Goal: Task Accomplishment & Management: Use online tool/utility

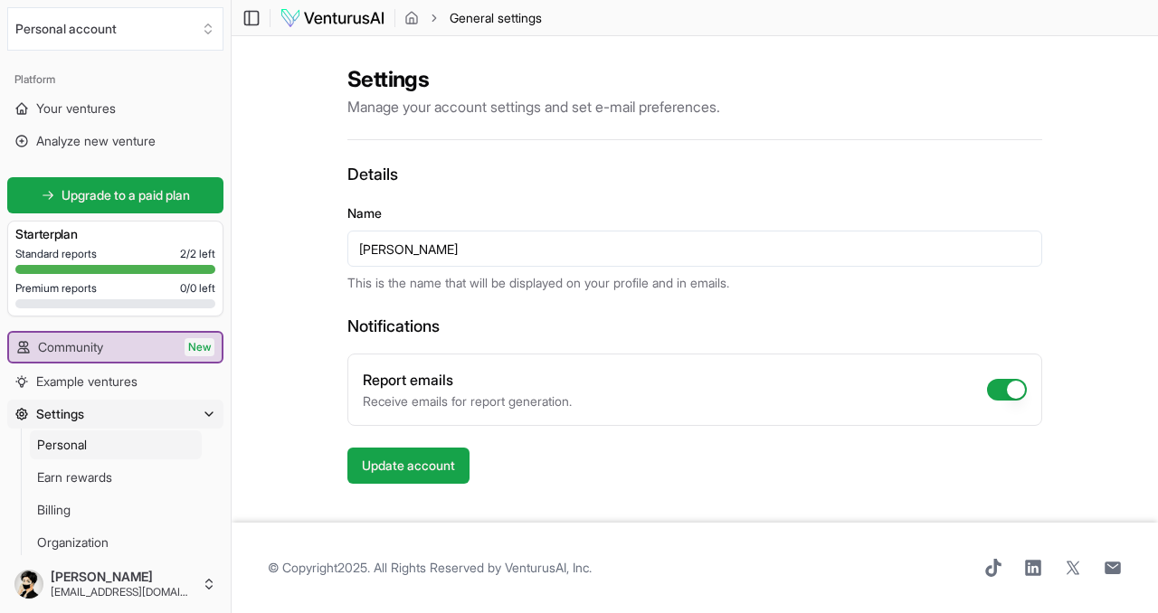
click at [317, 25] on img at bounding box center [332, 18] width 106 height 22
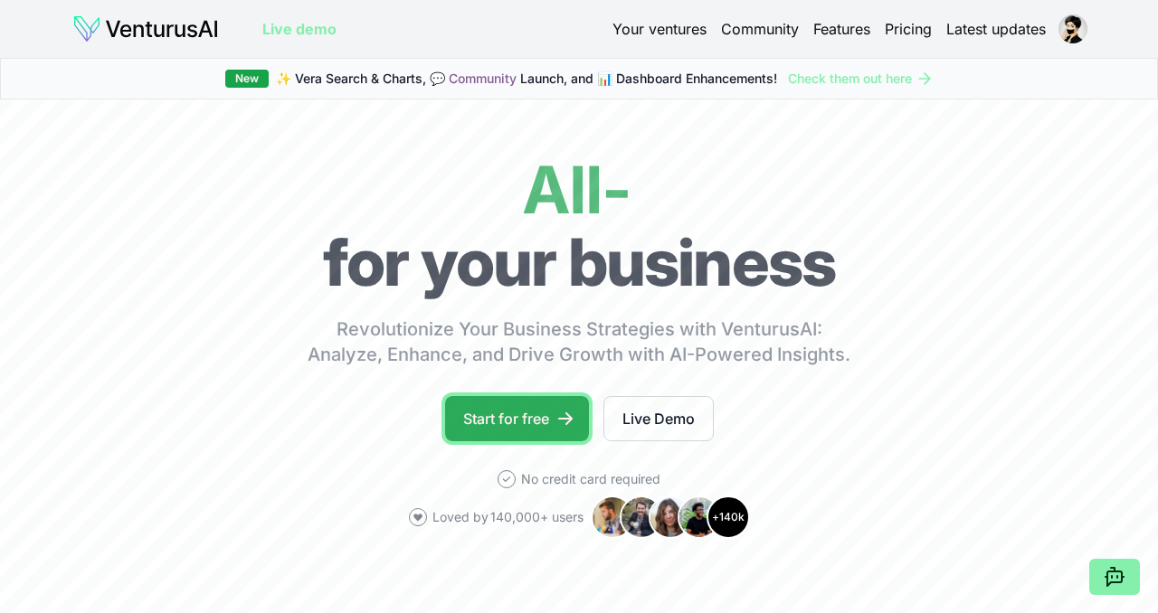
click at [490, 420] on link "Start for free" at bounding box center [517, 418] width 144 height 45
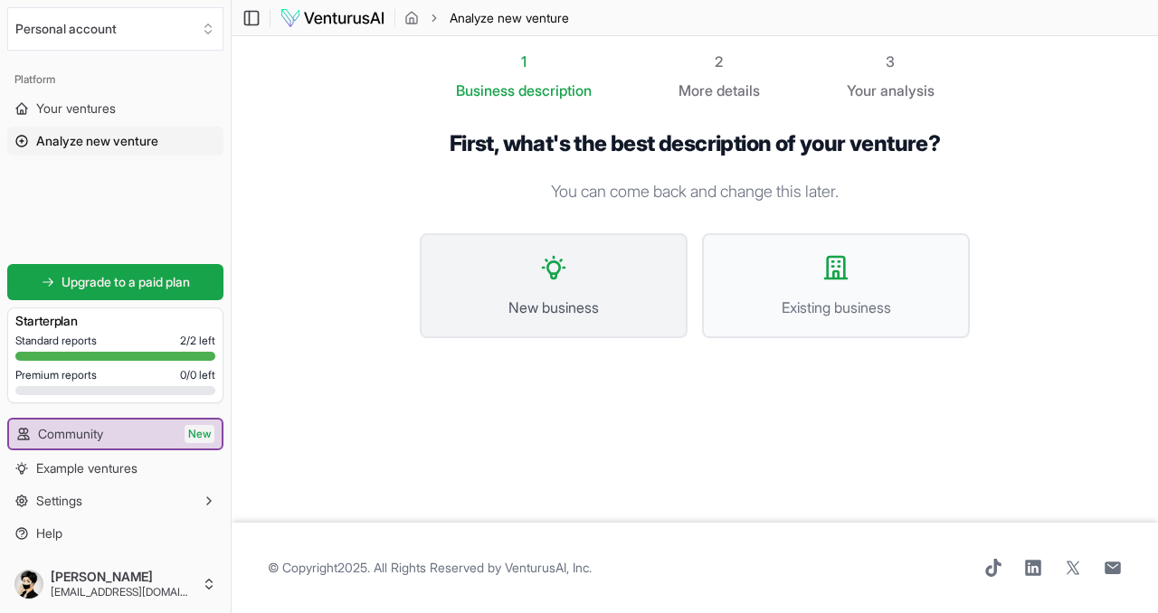
click at [607, 254] on button "New business" at bounding box center [554, 285] width 268 height 105
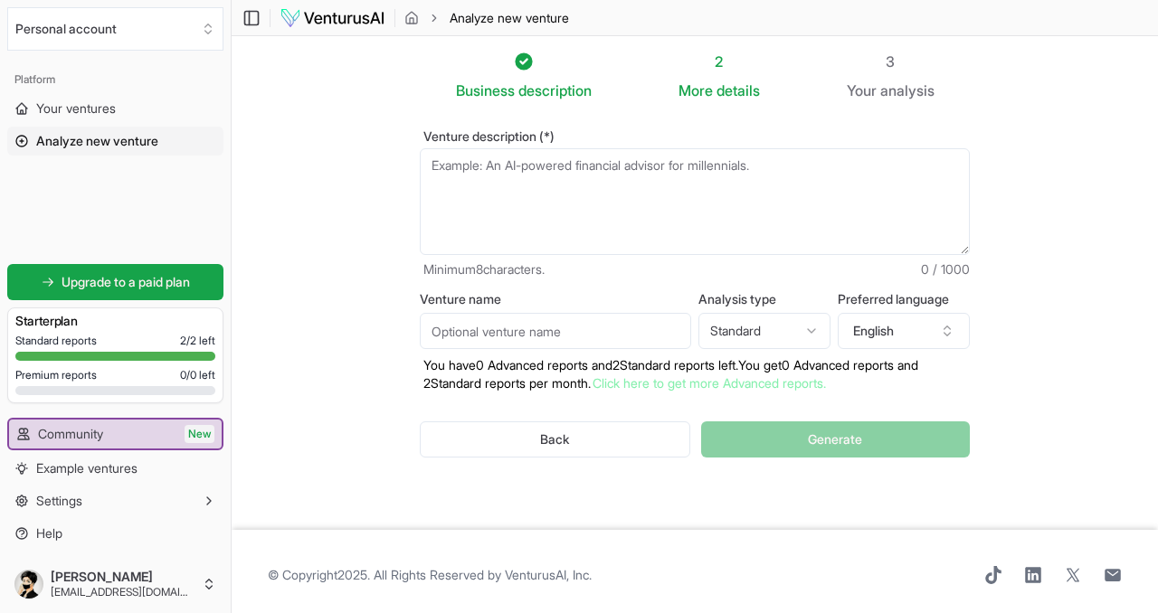
click at [673, 178] on textarea "Venture description (*)" at bounding box center [695, 201] width 550 height 107
click at [599, 153] on textarea "Venture description (*)" at bounding box center [695, 201] width 550 height 107
paste textarea "Digital Freight Marketplace A common frustration in the freight industry is the…"
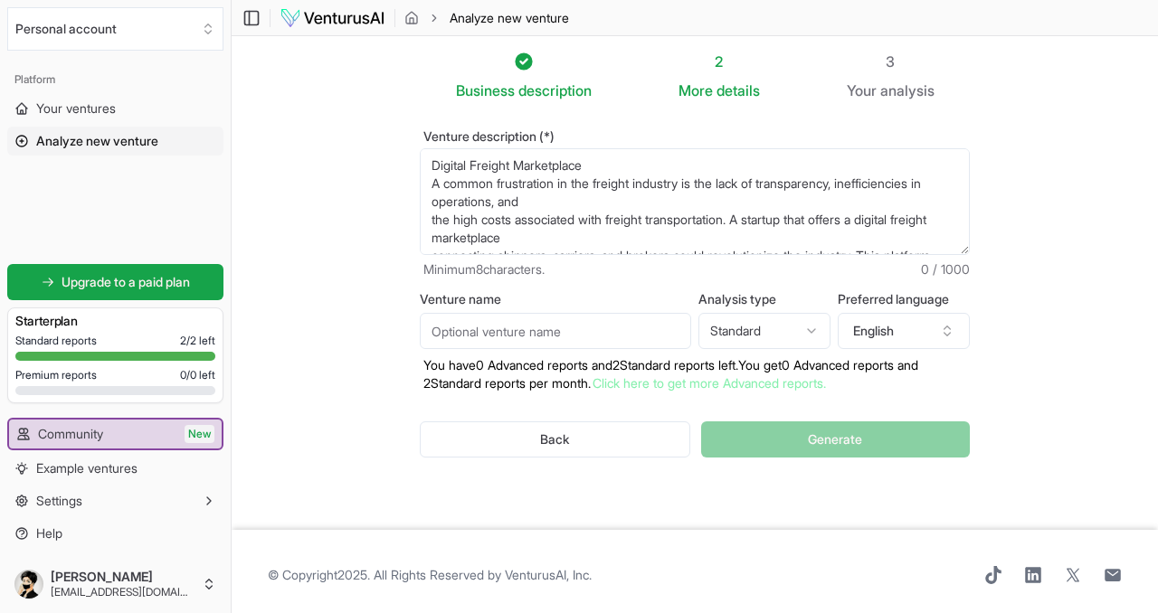
scroll to position [226, 0]
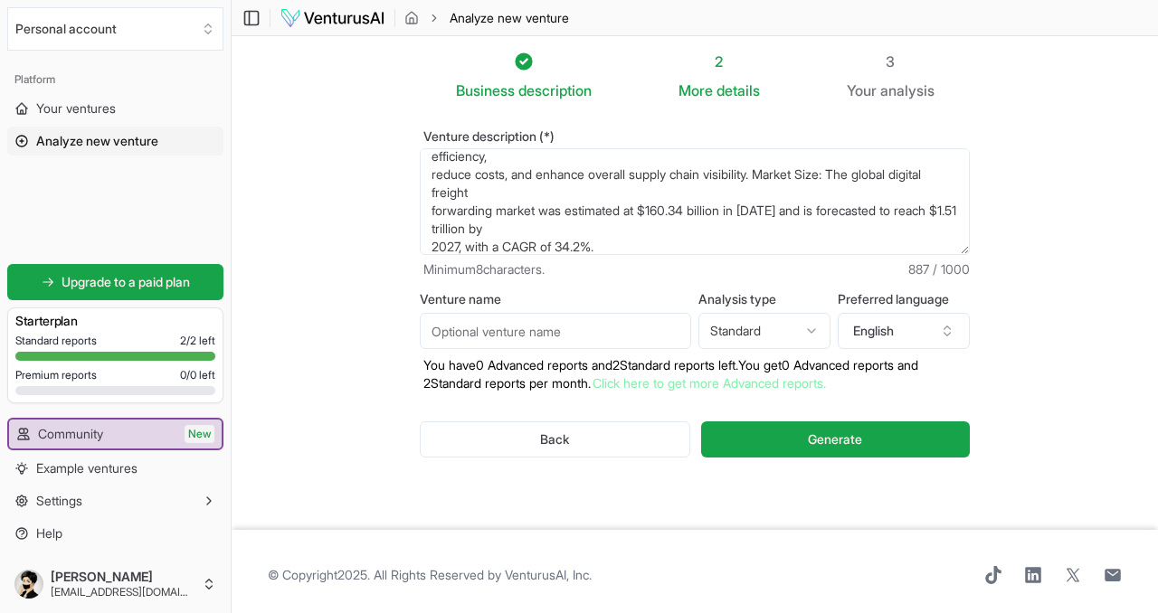
type textarea "Digital Freight Marketplace A common frustration in the freight industry is the…"
click at [585, 325] on input "Venture name" at bounding box center [555, 331] width 271 height 36
type input "r"
type input "R"
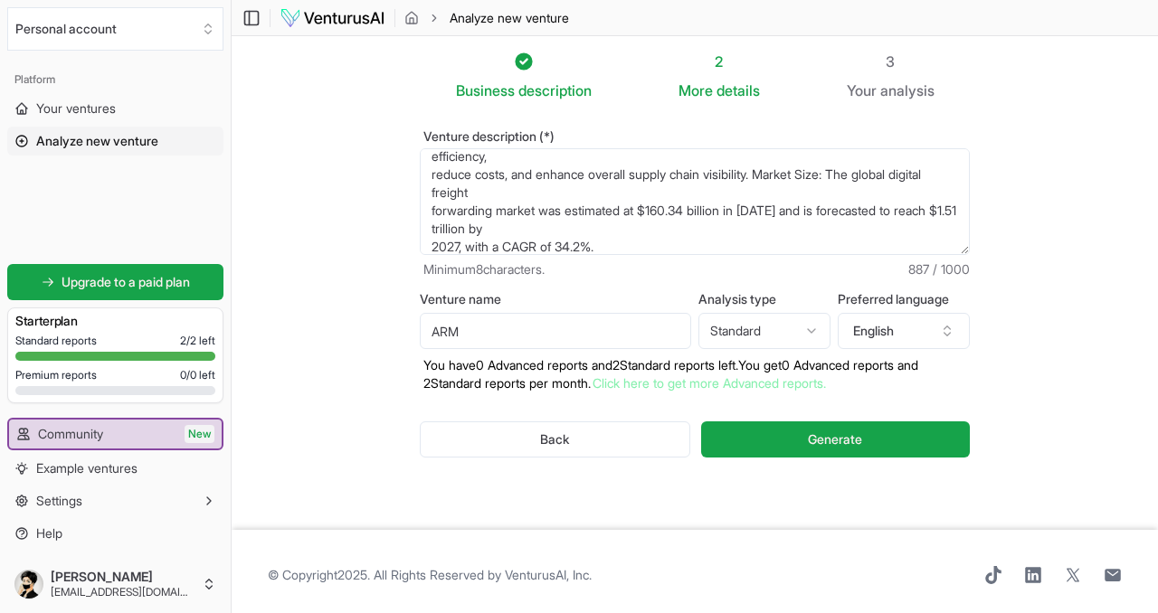
click at [802, 322] on html "Personal account Platform Your ventures Analyze new venture Get started for fre…" at bounding box center [579, 306] width 1158 height 613
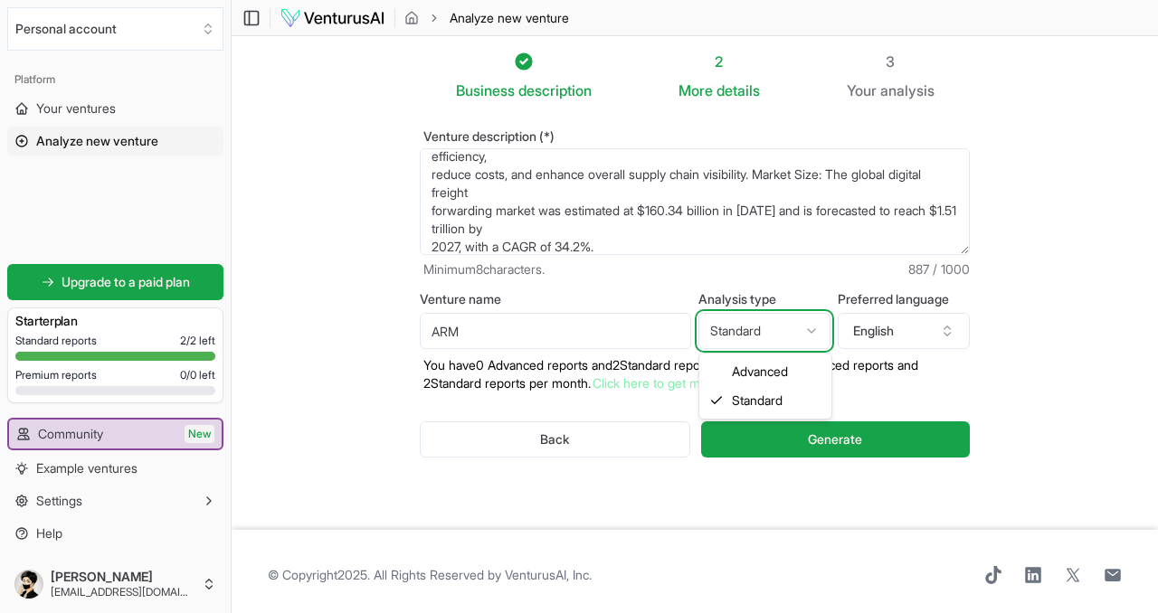
click at [626, 321] on html "Personal account Platform Your ventures Analyze new venture Get started for fre…" at bounding box center [579, 306] width 1158 height 613
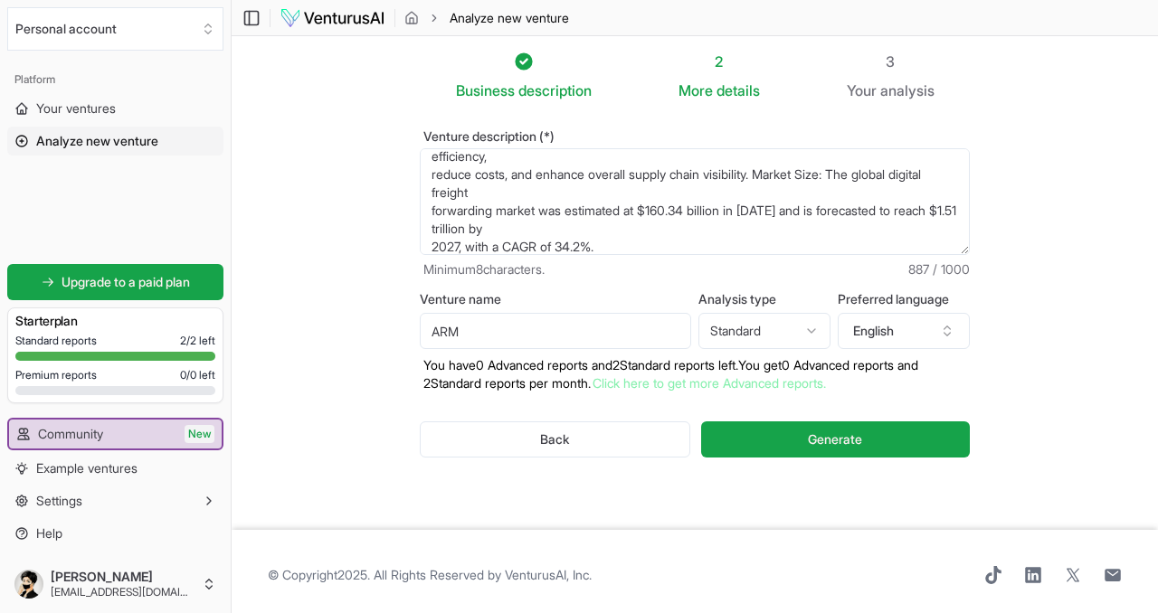
click at [613, 334] on input "ARM" at bounding box center [555, 331] width 271 height 36
type input "ARMSI"
click at [760, 440] on button "Generate" at bounding box center [835, 439] width 269 height 36
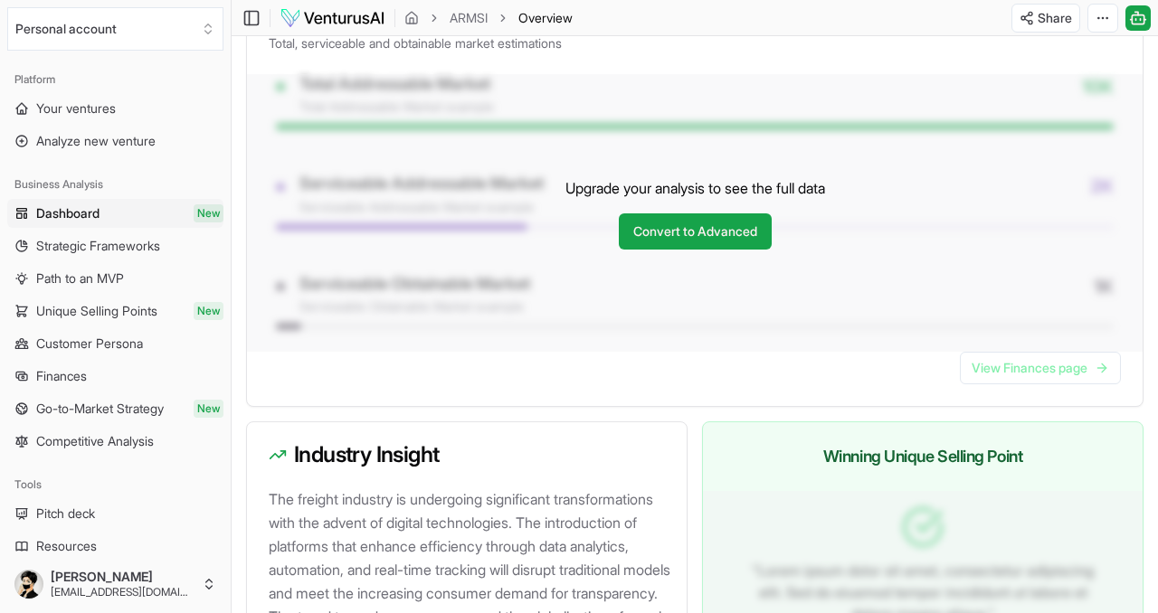
scroll to position [1428, 0]
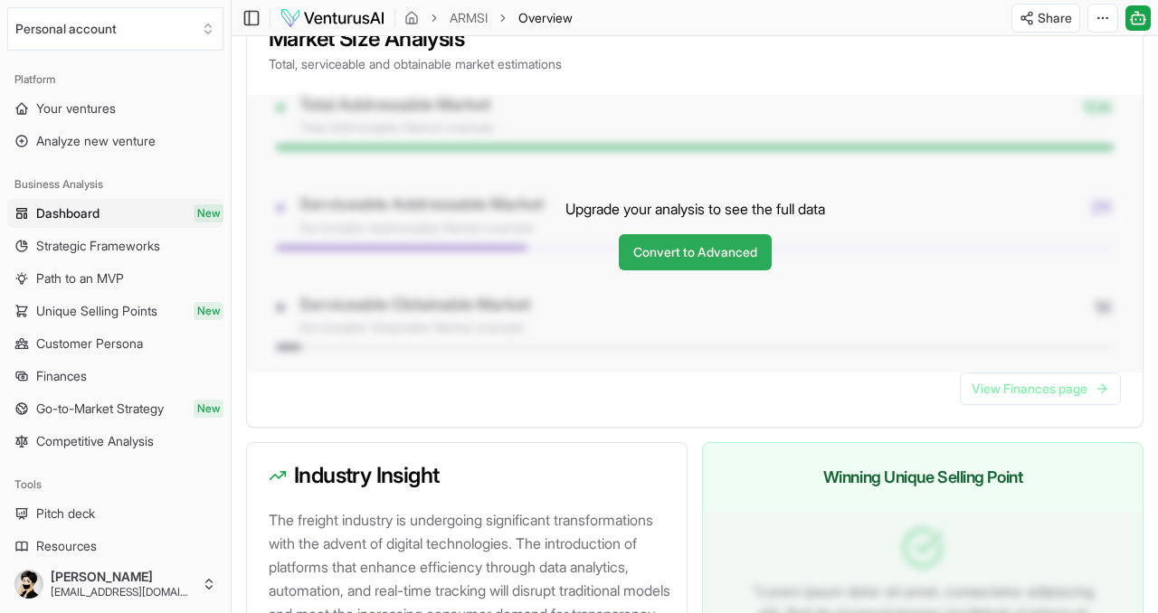
click at [703, 270] on link "Convert to Advanced" at bounding box center [695, 252] width 153 height 36
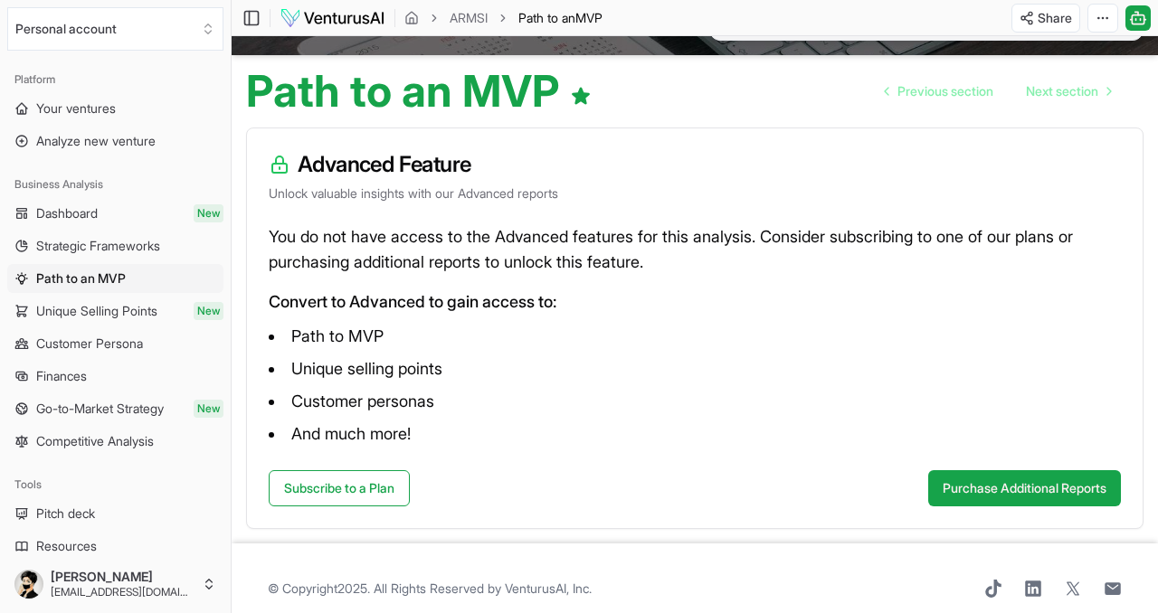
scroll to position [150, 0]
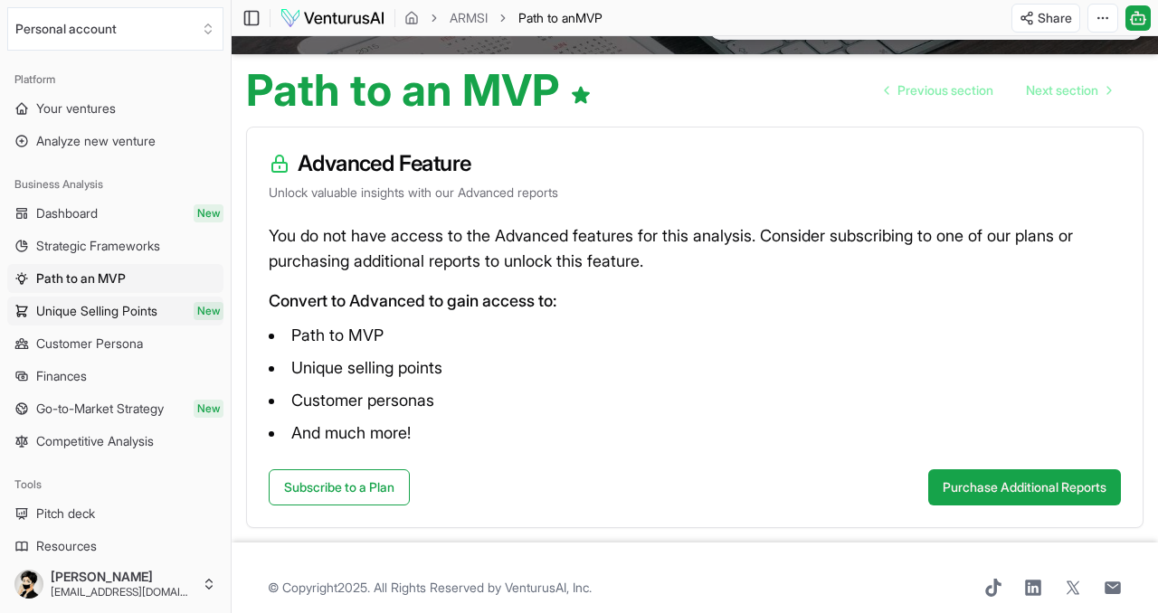
click at [168, 302] on link "Unique Selling Points New" at bounding box center [115, 311] width 216 height 29
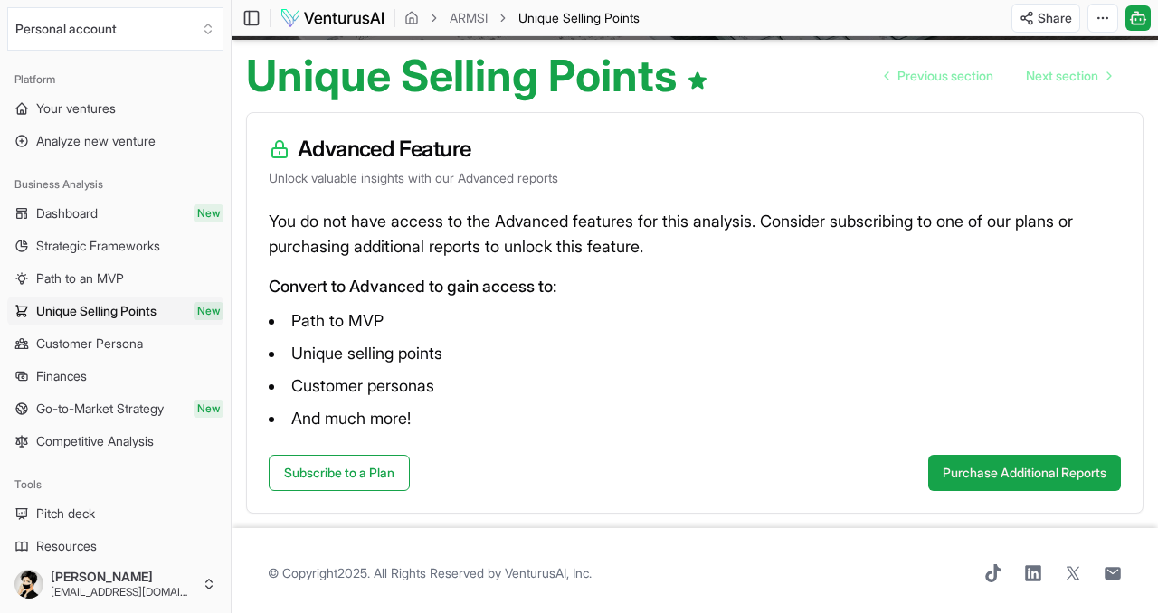
scroll to position [170, 0]
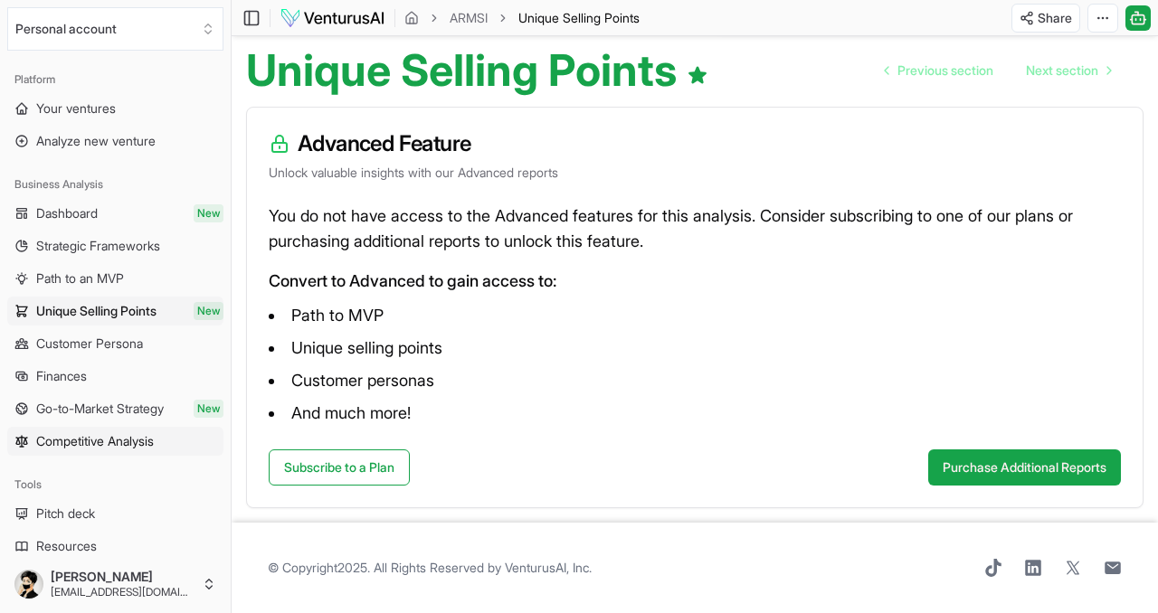
click at [117, 438] on span "Competitive Analysis" at bounding box center [95, 441] width 118 height 18
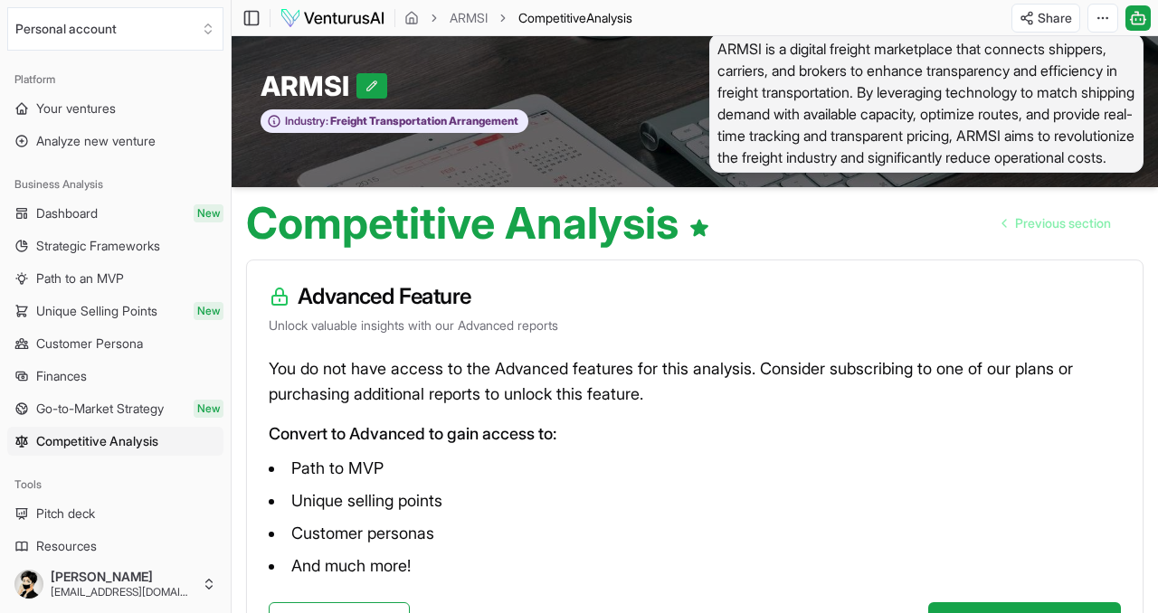
scroll to position [170, 0]
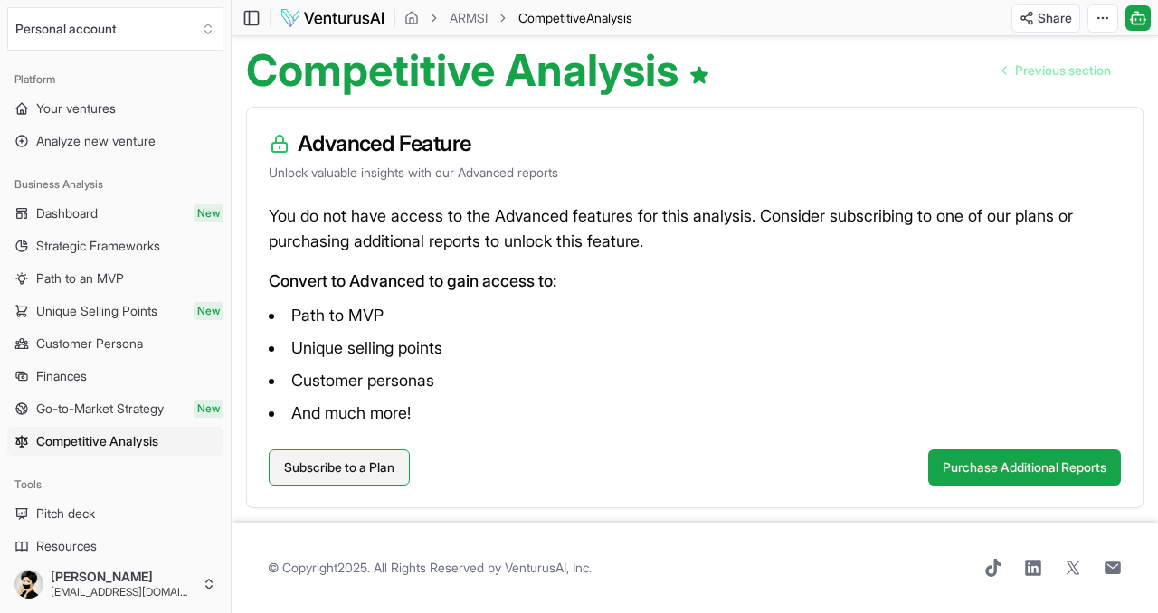
click at [345, 478] on link "Subscribe to a Plan" at bounding box center [339, 467] width 141 height 36
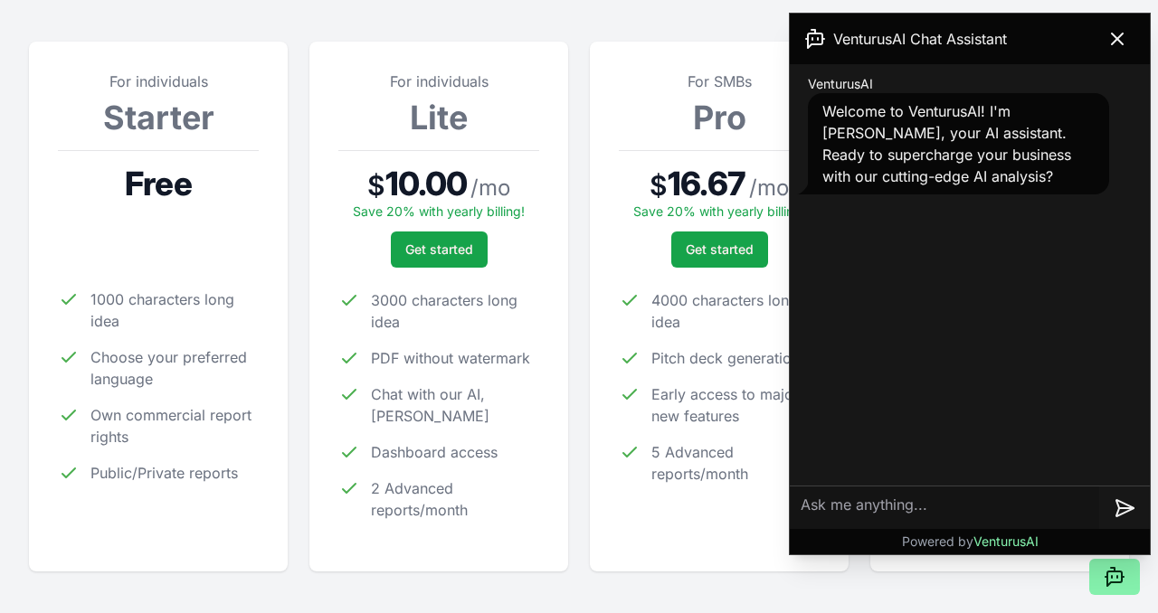
scroll to position [247, 0]
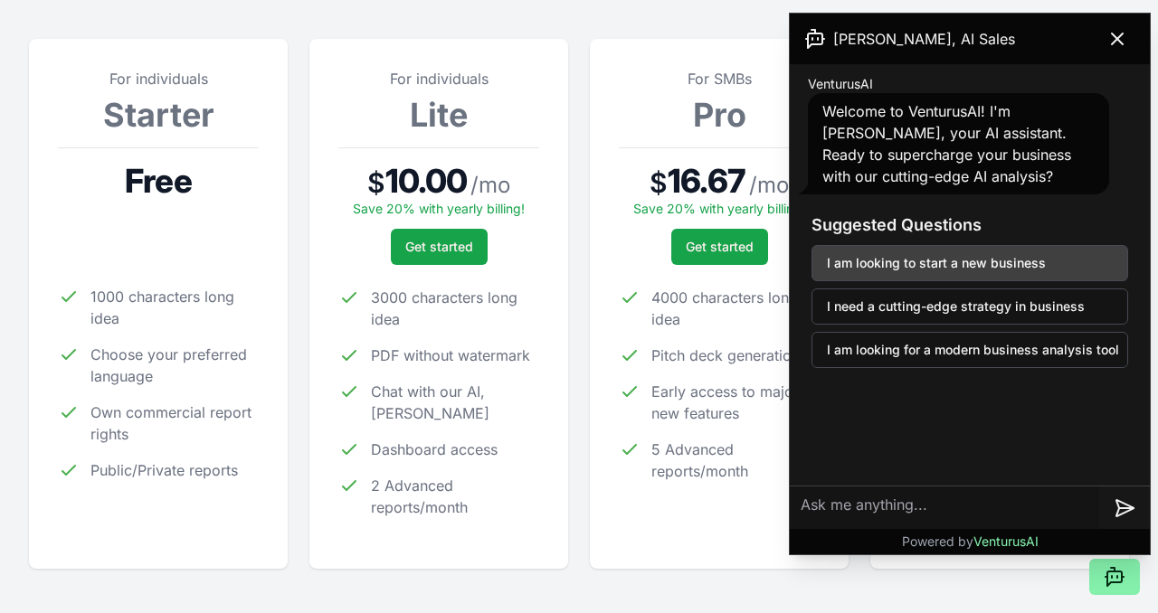
click at [934, 271] on button "I am looking to start a new business" at bounding box center [969, 263] width 317 height 36
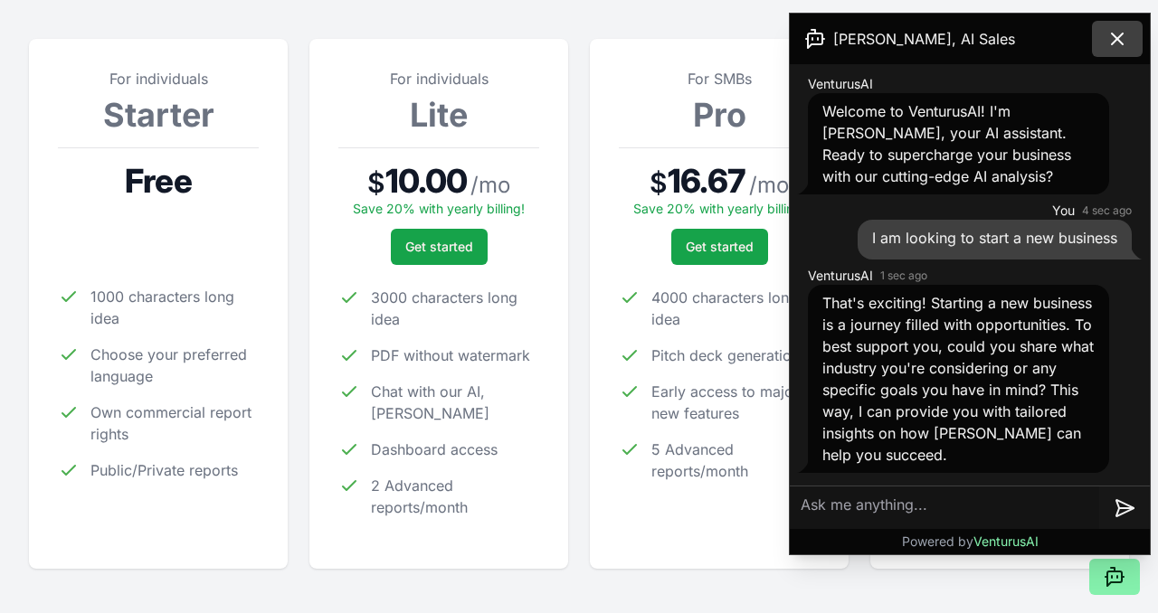
click at [1141, 33] on button at bounding box center [1117, 39] width 51 height 36
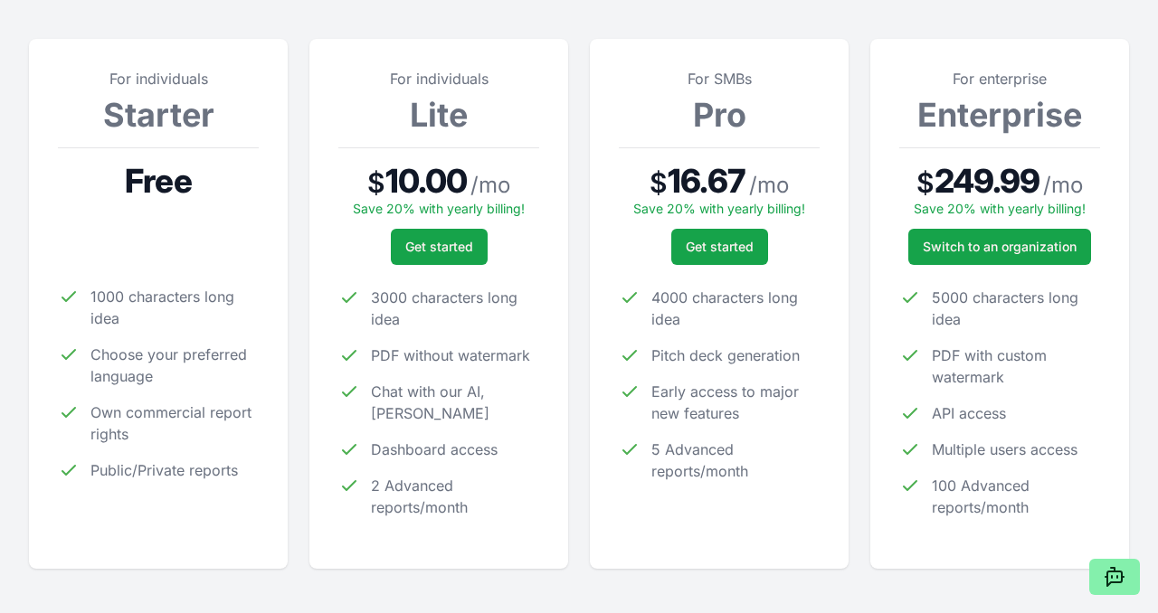
scroll to position [0, 0]
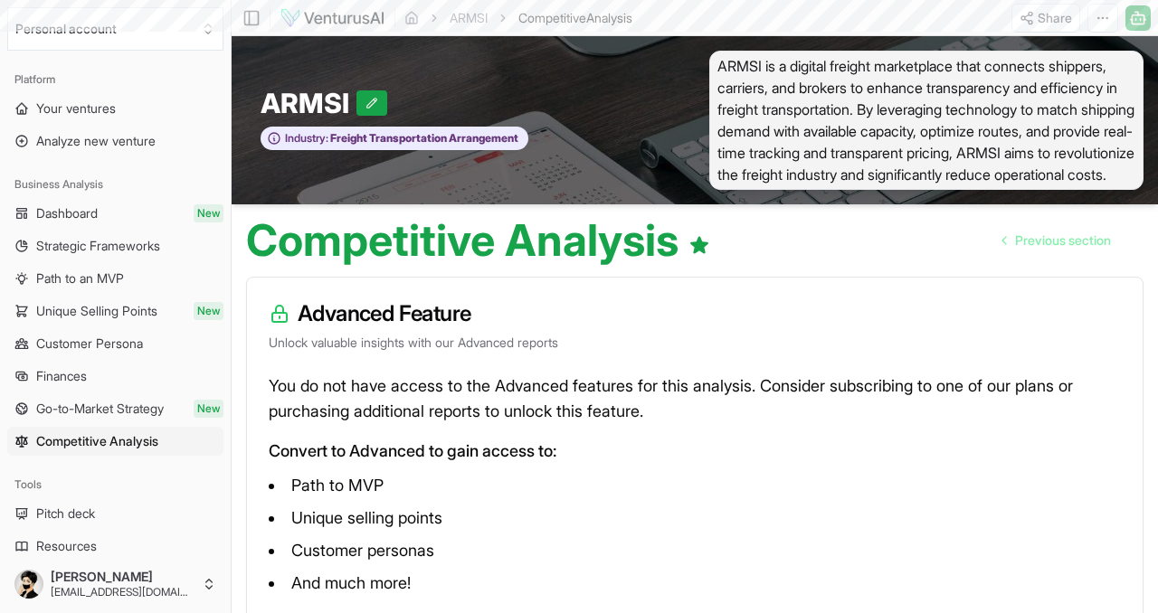
scroll to position [170, 0]
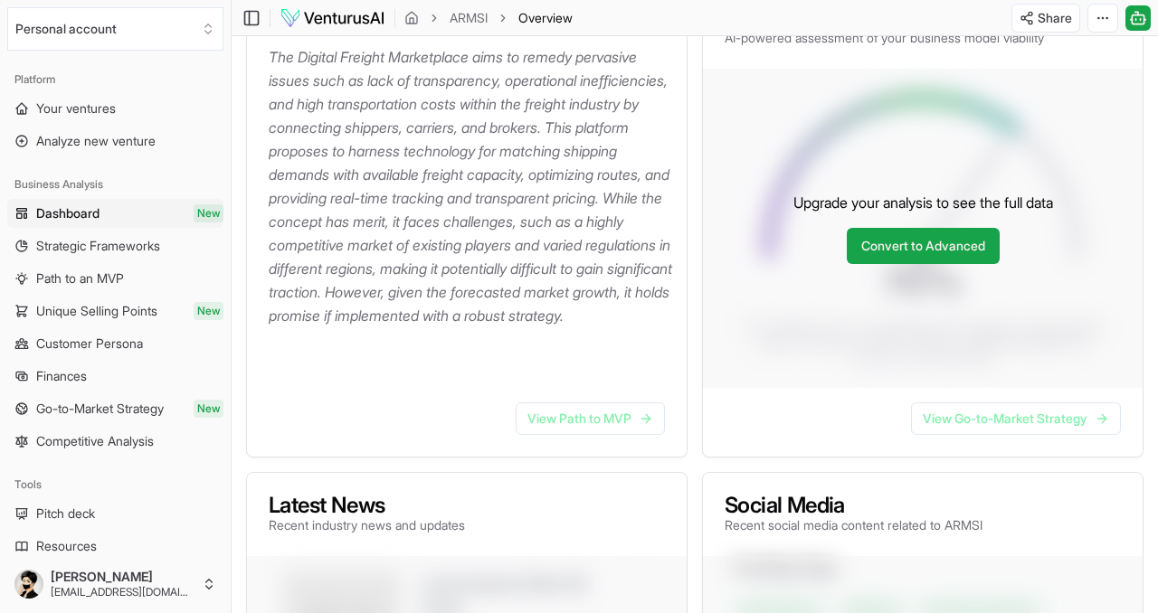
scroll to position [336, 0]
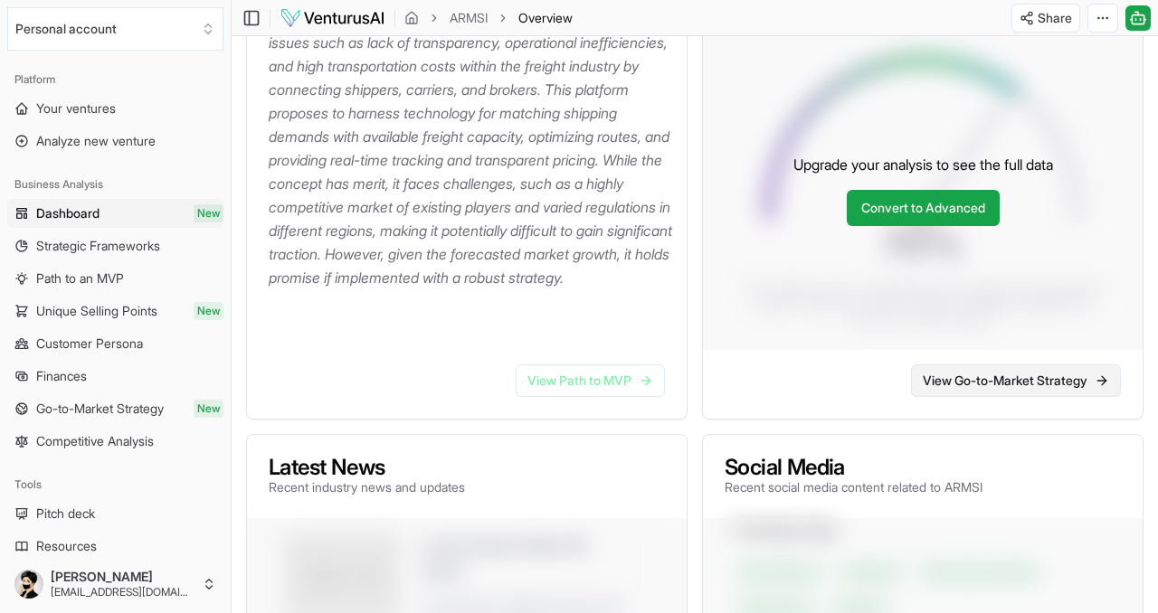
click at [959, 384] on link "View Go-to-Market Strategy" at bounding box center [1016, 380] width 210 height 33
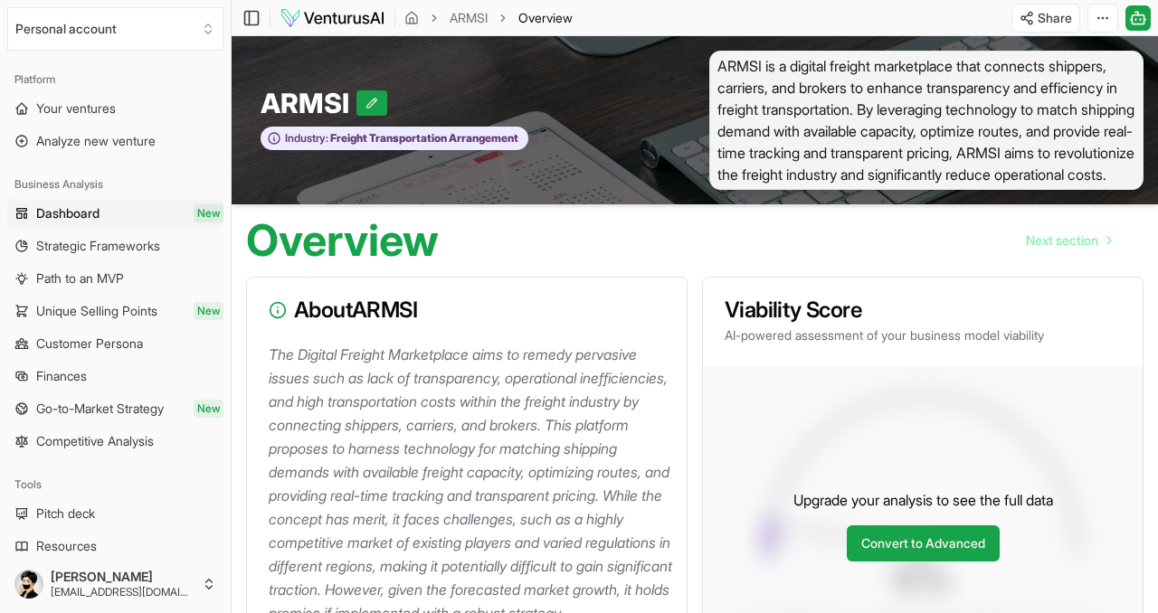
scroll to position [336, 0]
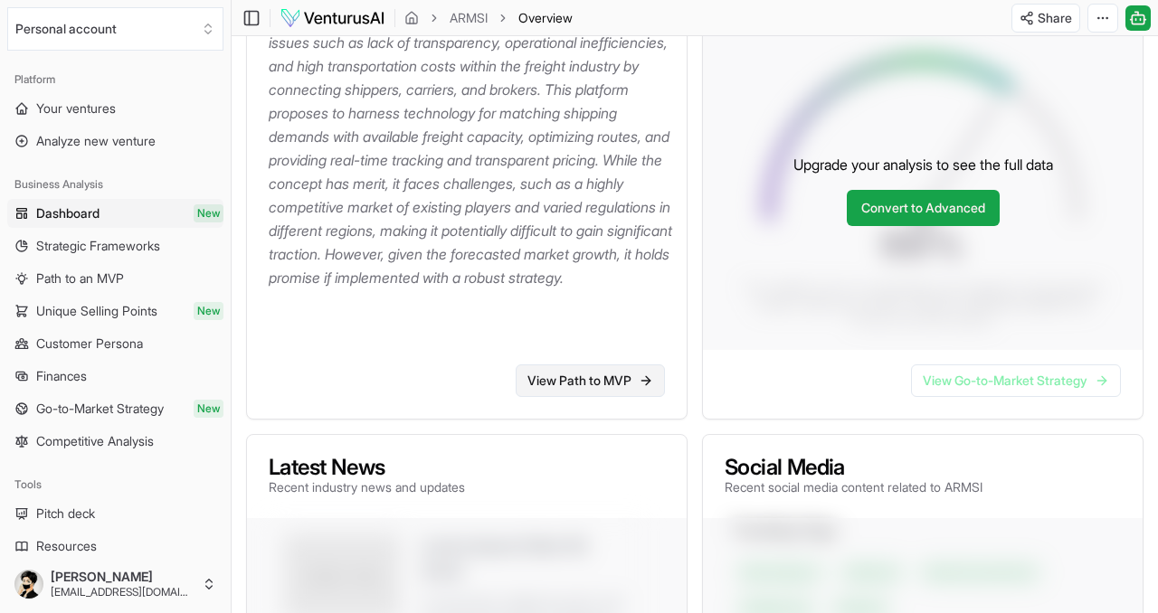
click at [547, 377] on link "View Path to MVP" at bounding box center [590, 380] width 149 height 33
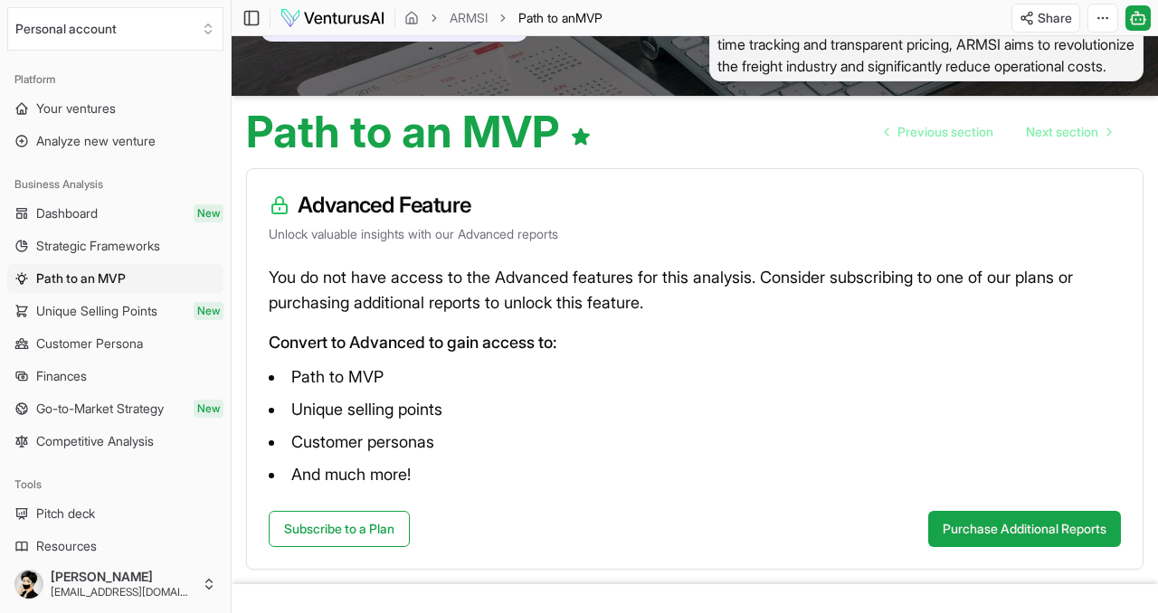
scroll to position [170, 0]
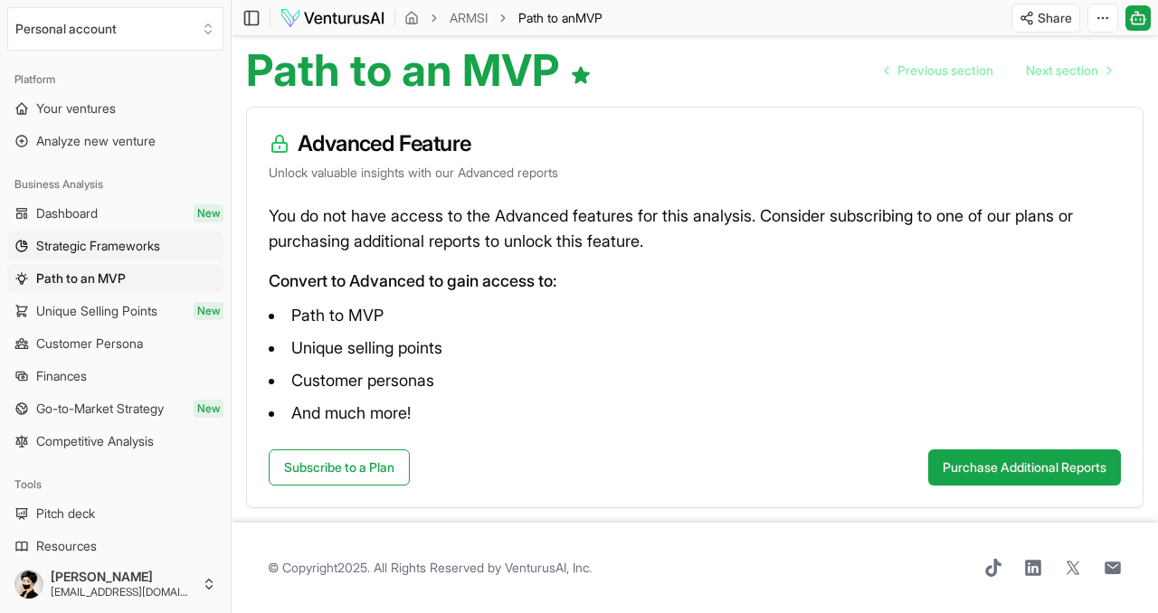
click at [166, 249] on link "Strategic Frameworks" at bounding box center [115, 246] width 216 height 29
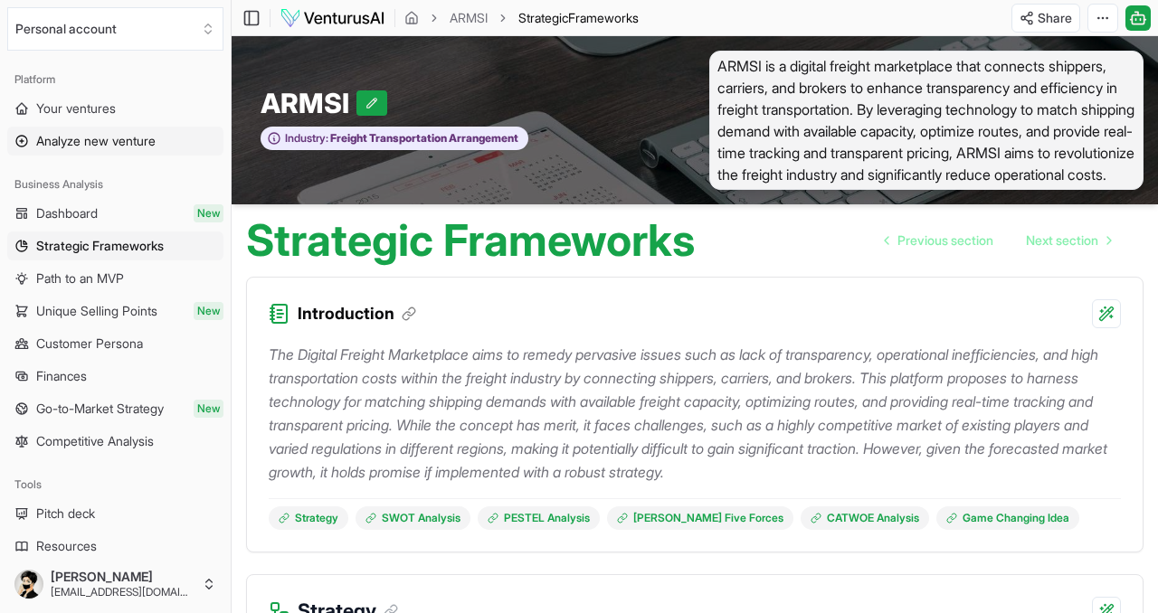
click at [137, 135] on span "Analyze new venture" at bounding box center [95, 141] width 119 height 18
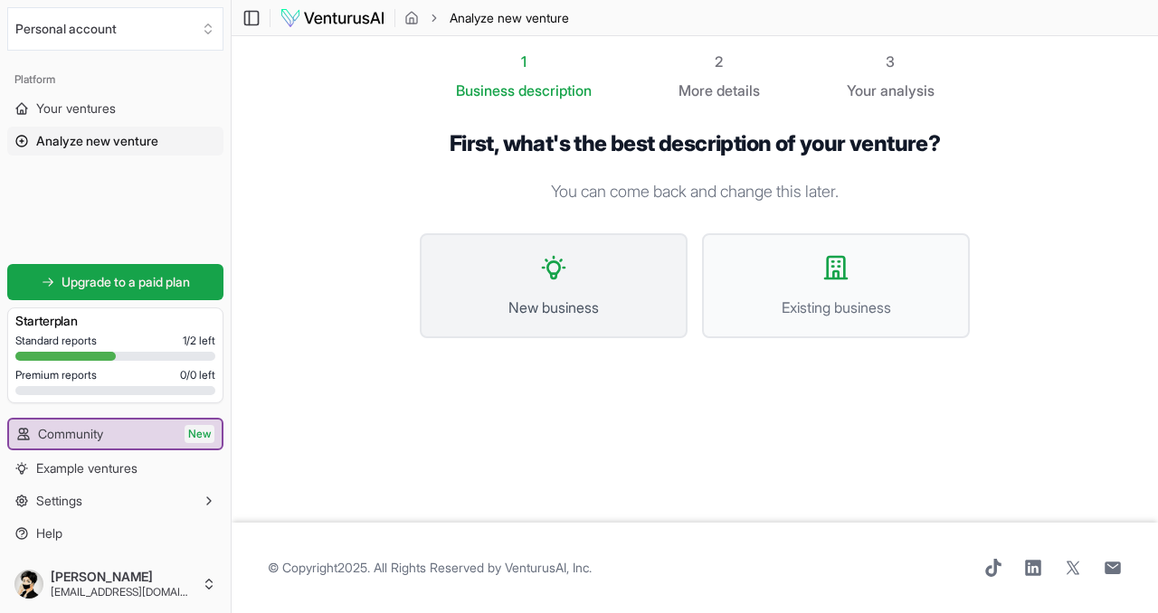
click at [556, 312] on span "New business" at bounding box center [554, 308] width 228 height 22
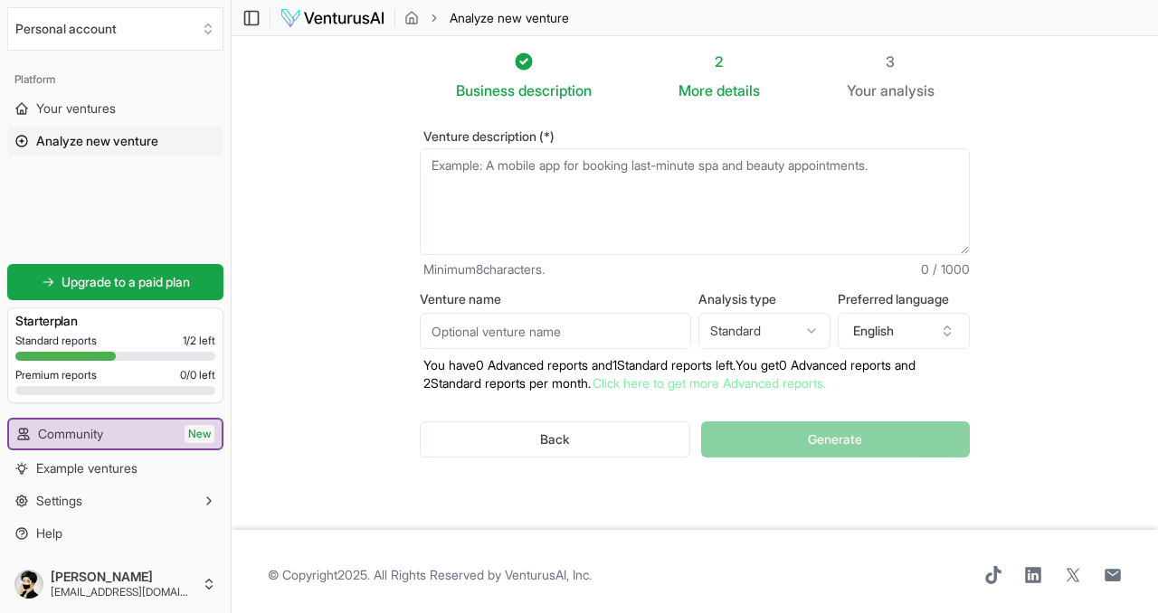
click at [576, 191] on textarea "Venture description (*)" at bounding box center [695, 201] width 550 height 107
paste textarea "EVs and the pressing need for charging solutions. The differentiation through m…"
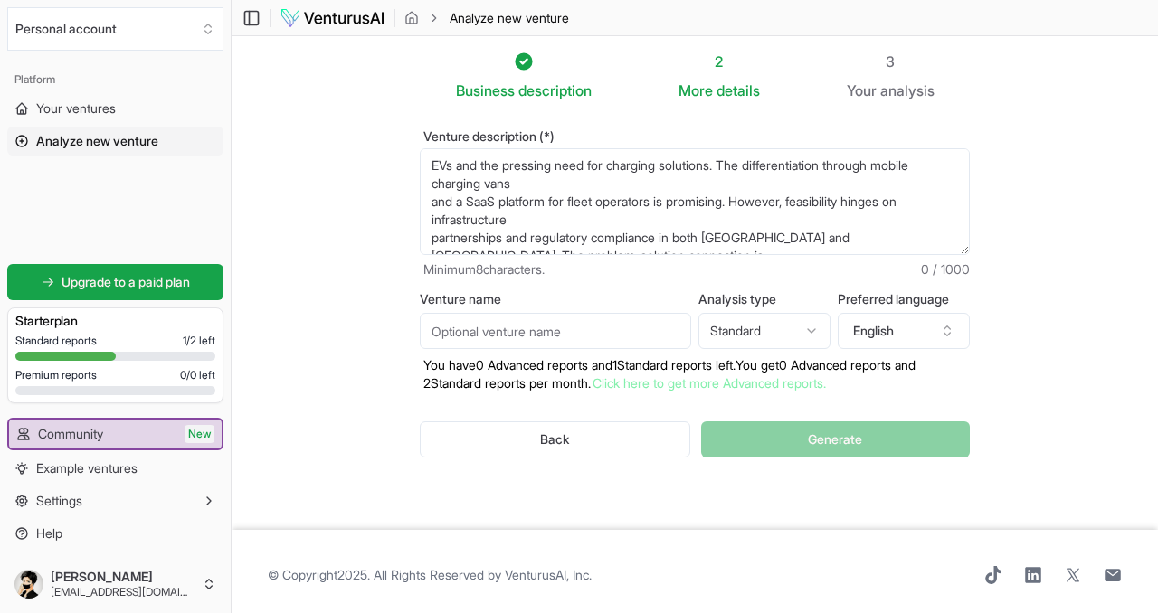
scroll to position [208, 0]
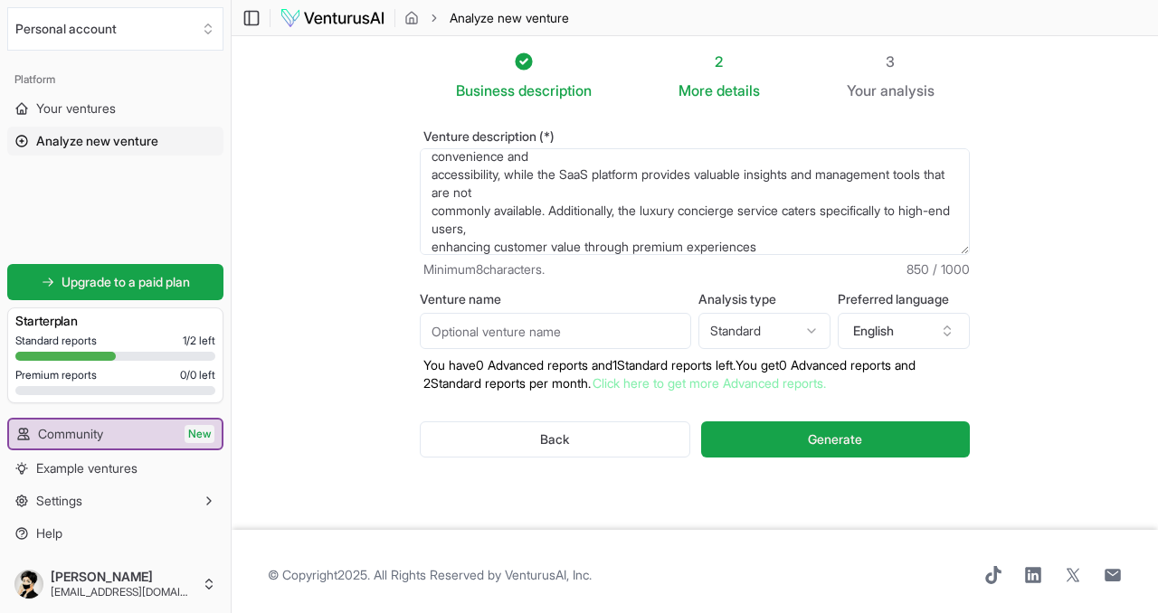
type textarea "EVs and the pressing need for charging solutions. The differentiation through m…"
click at [506, 329] on input "Venture name" at bounding box center [555, 331] width 271 height 36
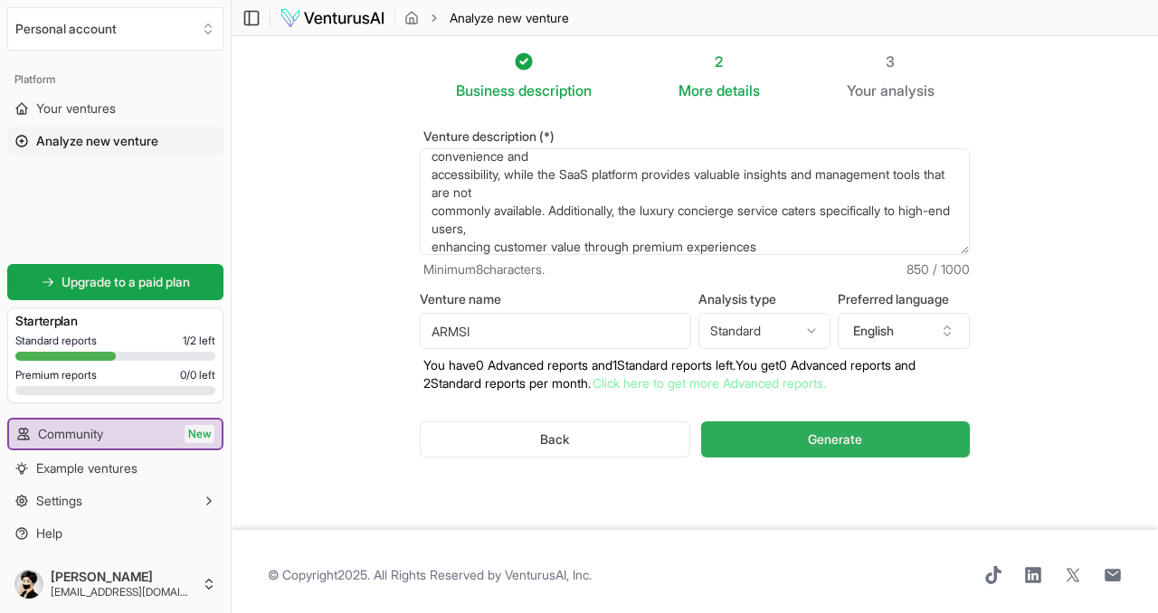
type input "ARMSI"
click at [786, 448] on button "Generate" at bounding box center [835, 439] width 269 height 36
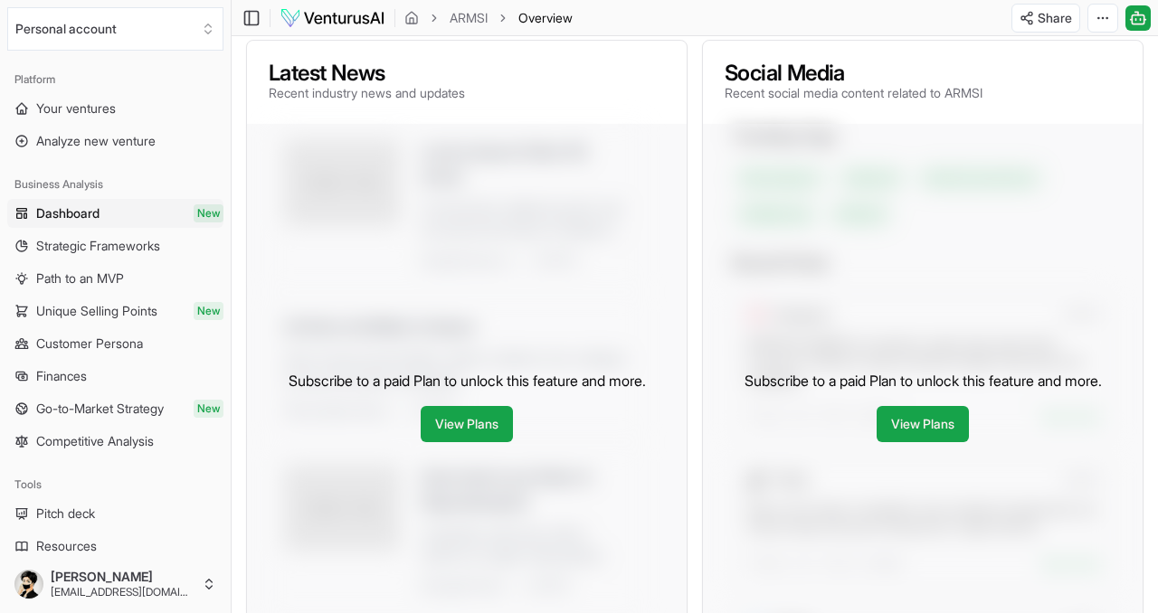
scroll to position [978, 0]
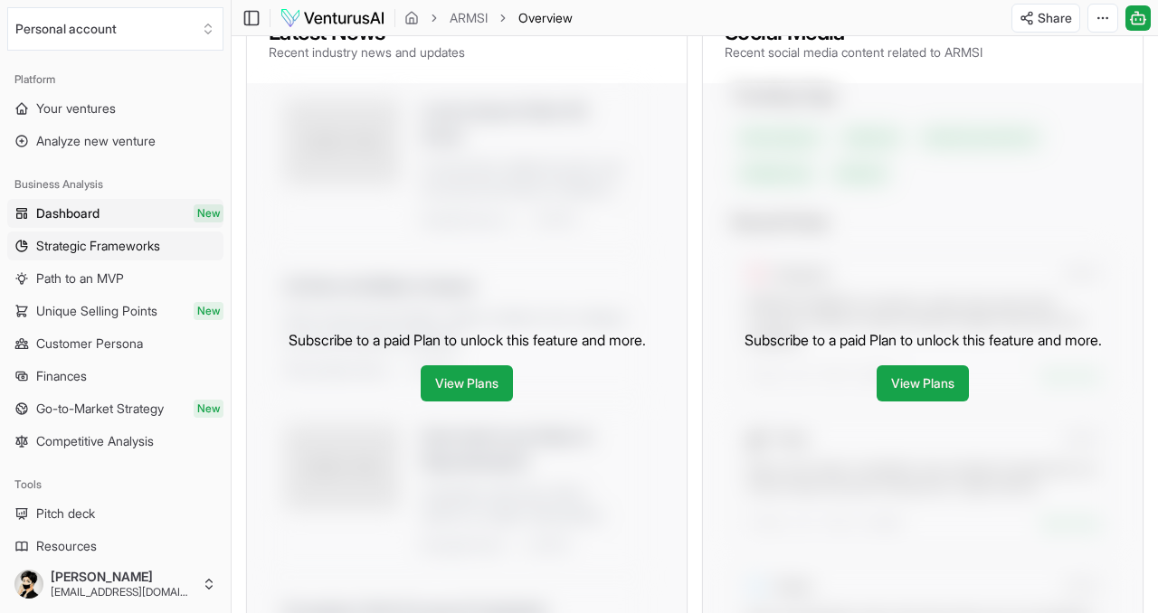
click at [186, 236] on link "Strategic Frameworks" at bounding box center [115, 246] width 216 height 29
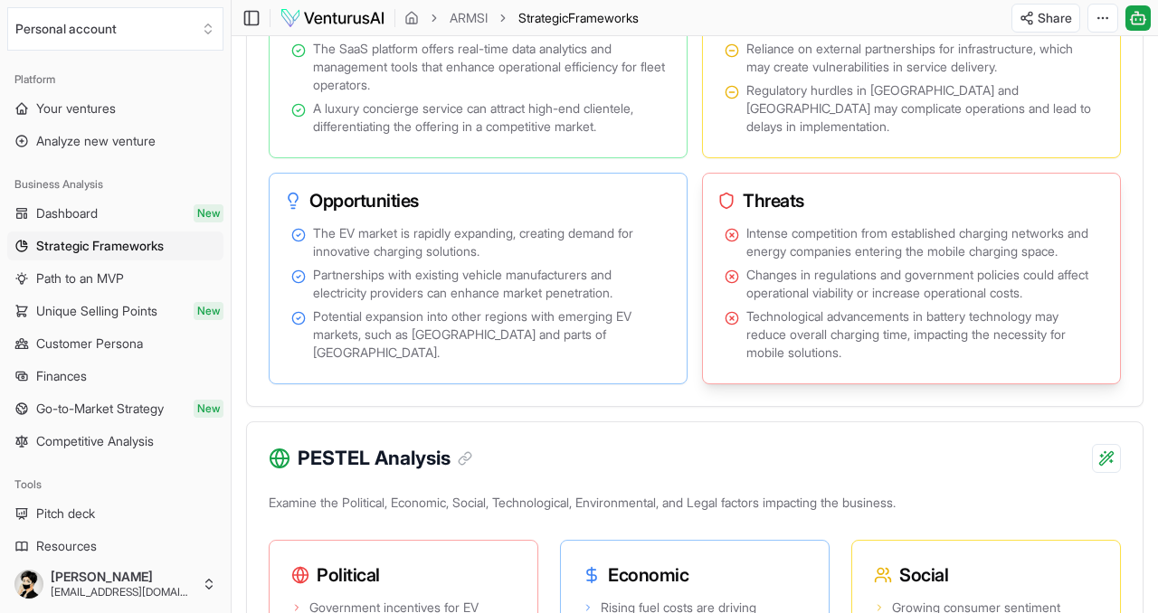
scroll to position [1466, 0]
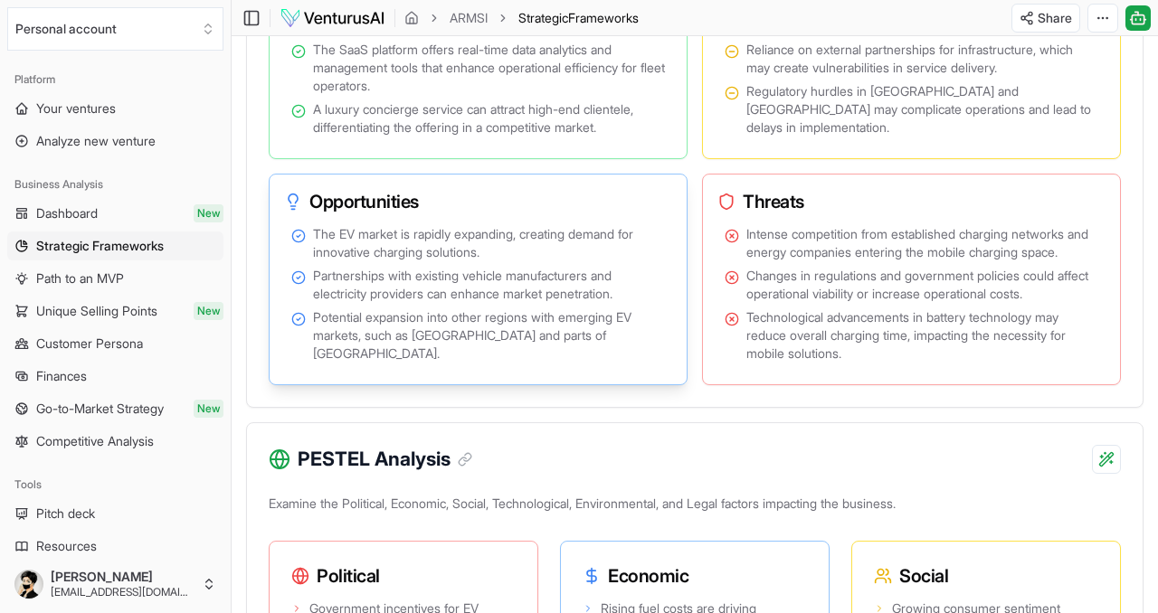
click at [552, 345] on span "Potential expansion into other regions with emerging EV markets, such as [GEOGR…" at bounding box center [489, 335] width 352 height 54
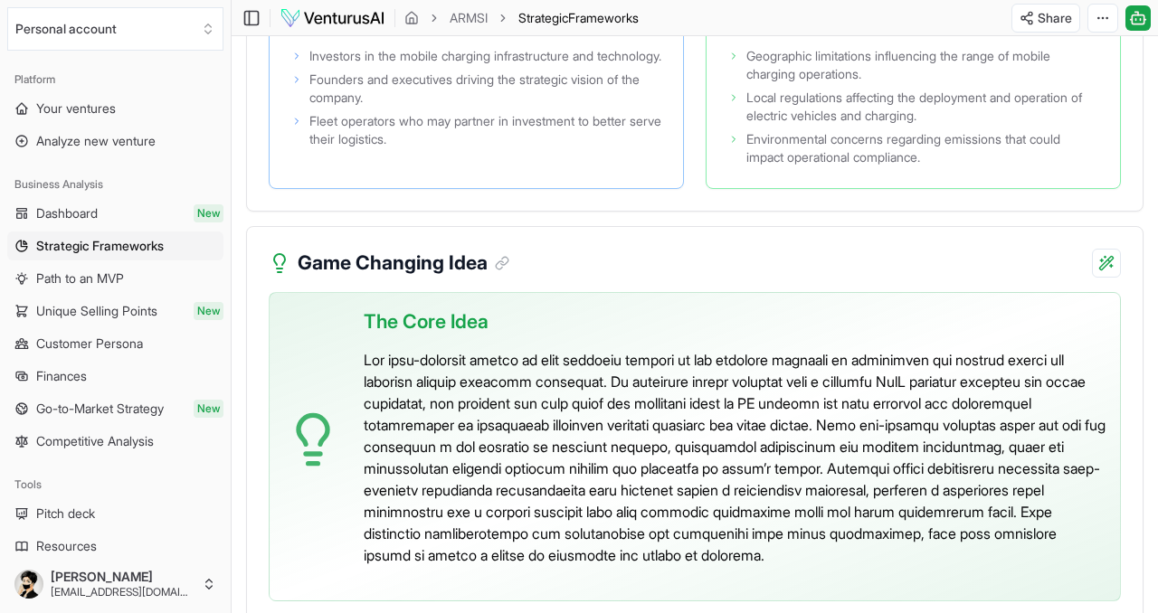
scroll to position [4560, 0]
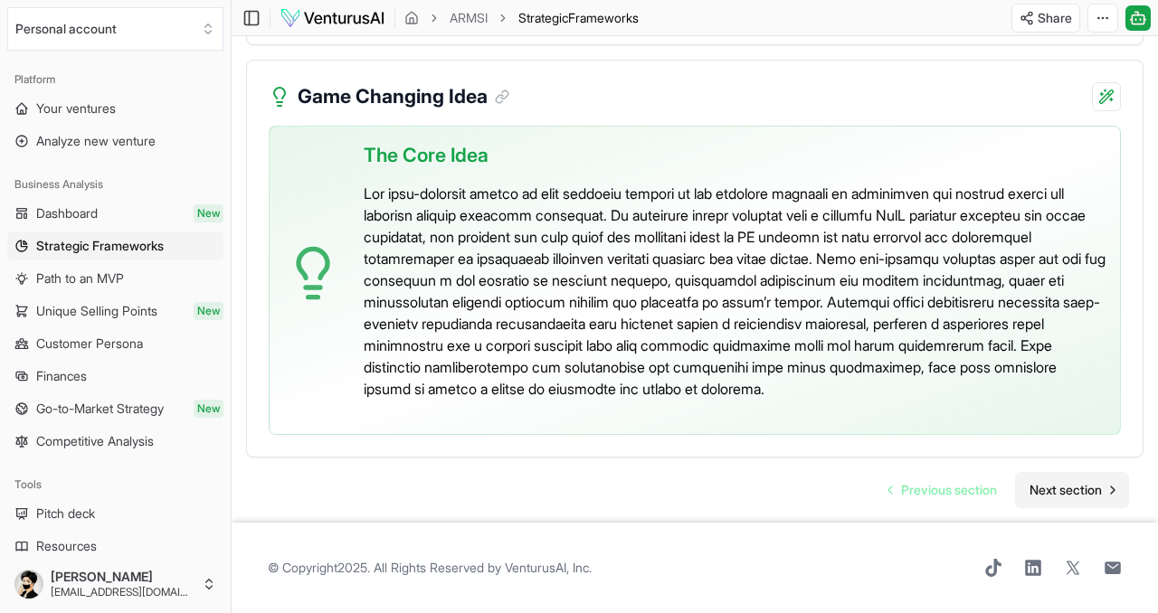
click at [1118, 484] on icon "Go to next page" at bounding box center [1112, 490] width 14 height 14
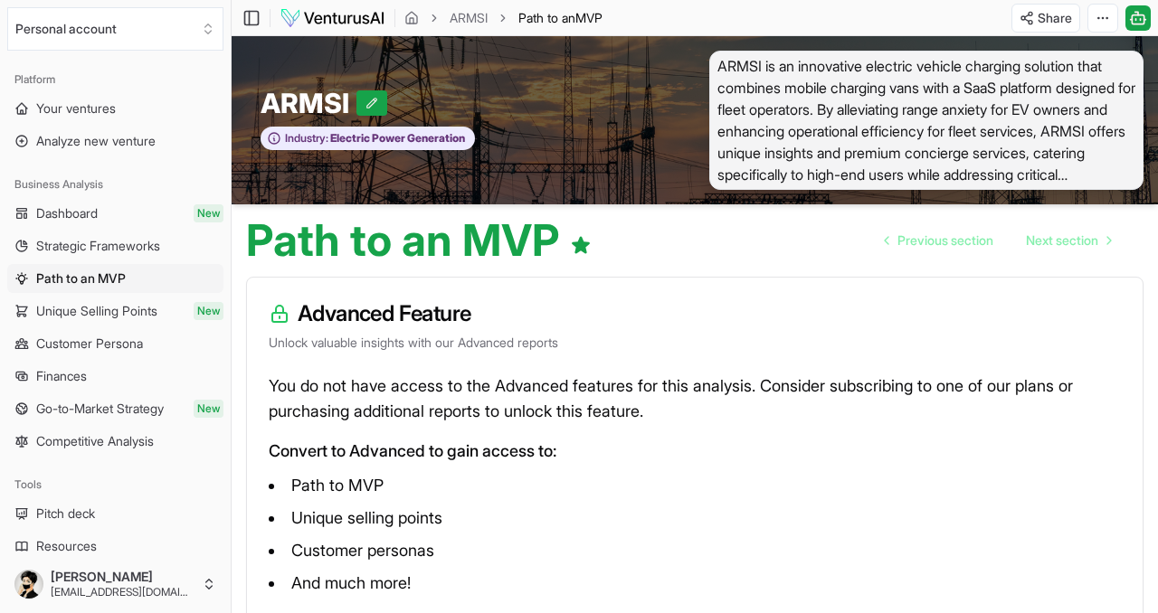
click at [21, 519] on icon at bounding box center [21, 513] width 14 height 14
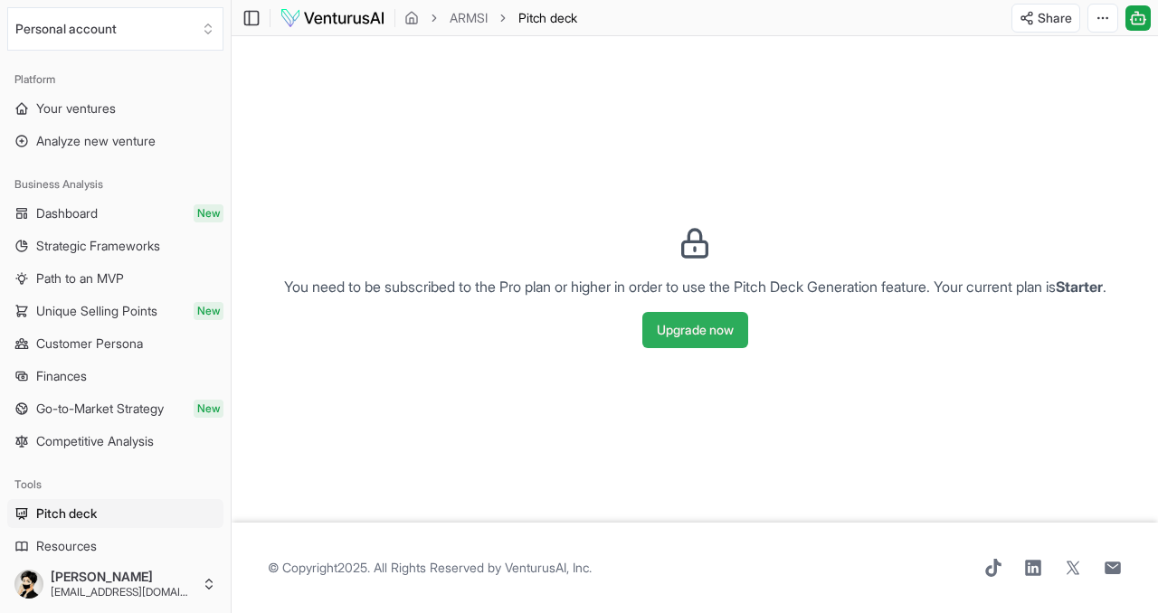
click at [707, 320] on button "Upgrade now" at bounding box center [695, 330] width 106 height 36
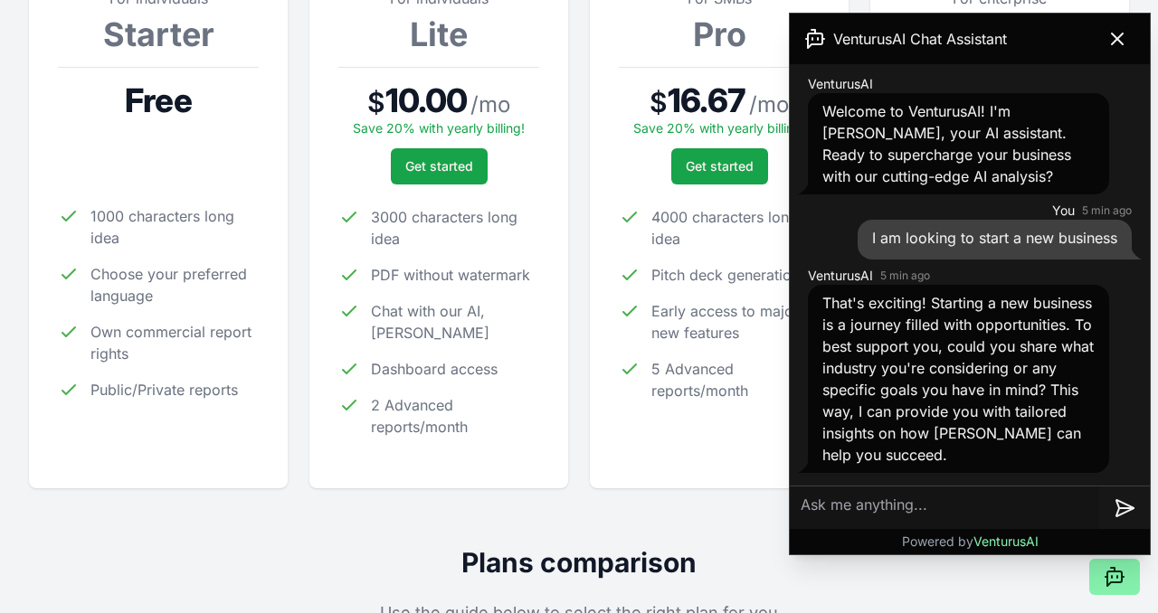
scroll to position [328, 0]
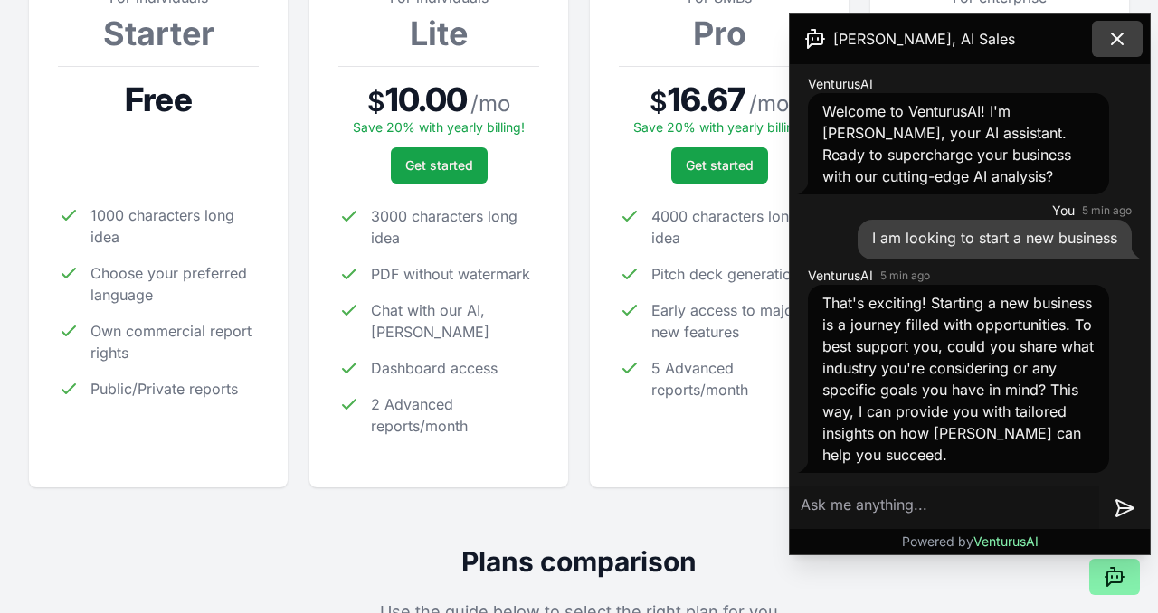
click at [1112, 44] on icon at bounding box center [1117, 39] width 22 height 22
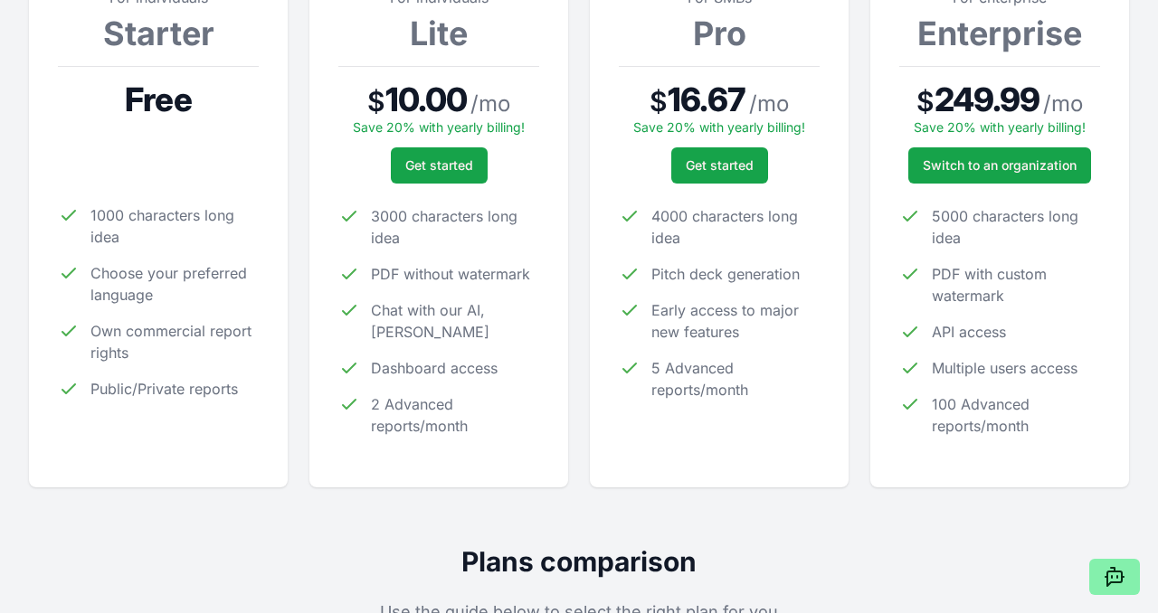
scroll to position [0, 0]
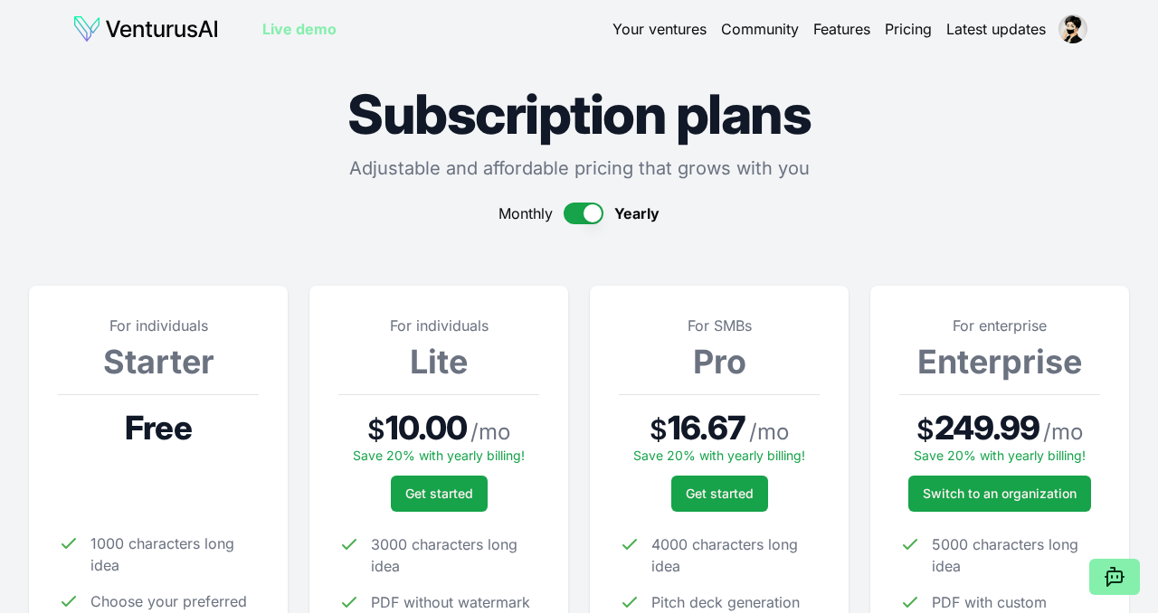
click at [298, 29] on link "Live demo" at bounding box center [299, 29] width 74 height 22
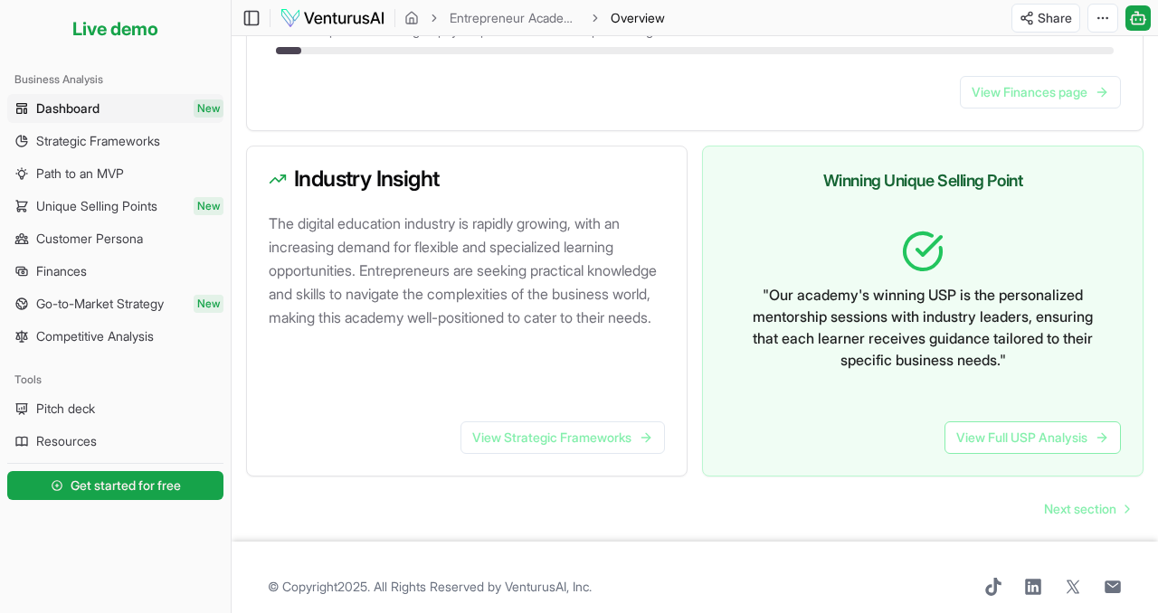
scroll to position [1073, 0]
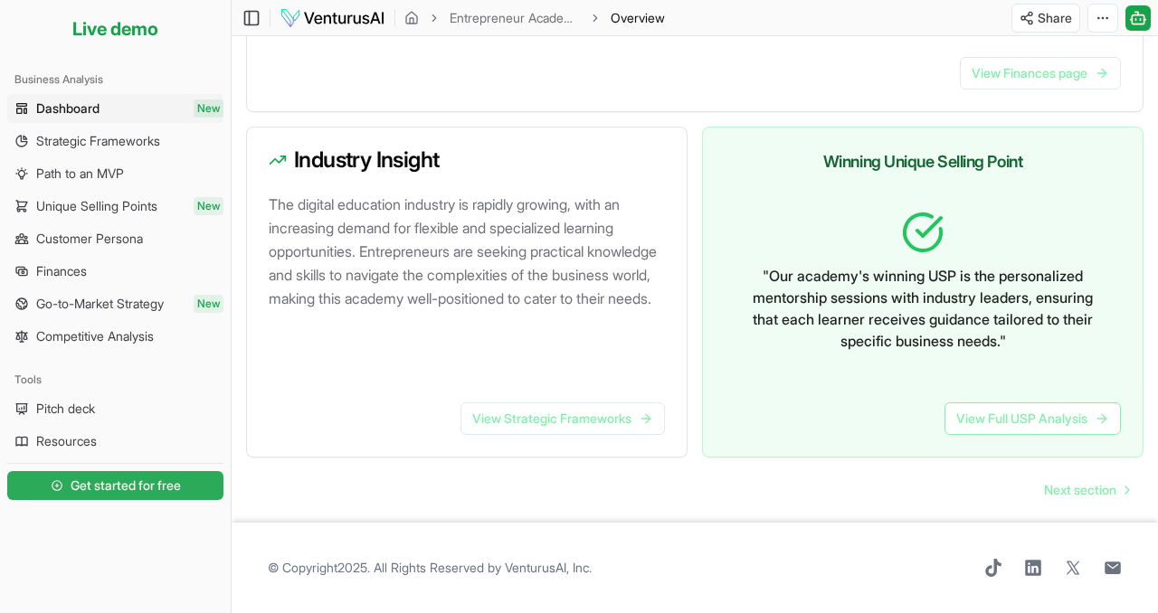
click at [158, 483] on span "Get started for free" at bounding box center [126, 486] width 110 height 18
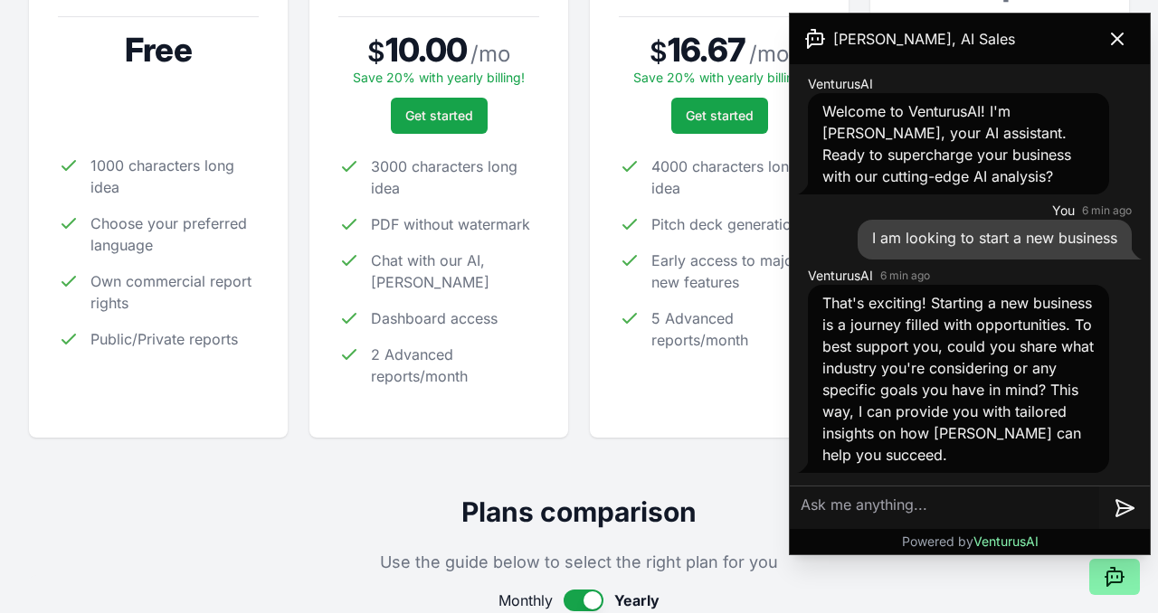
scroll to position [390, 0]
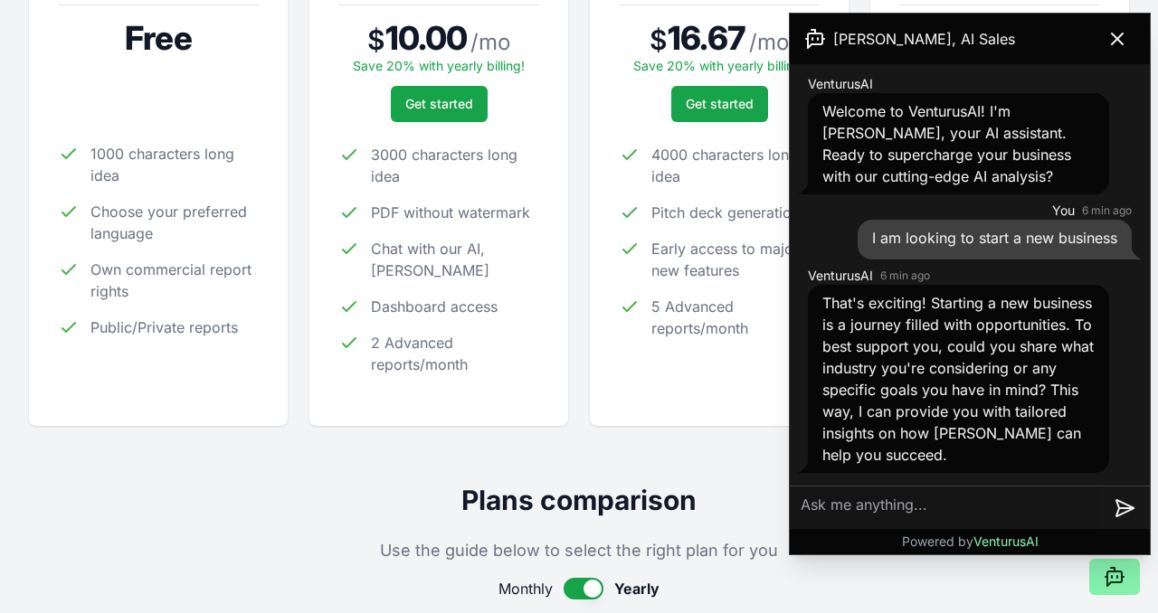
click at [901, 499] on textarea at bounding box center [944, 508] width 309 height 43
type textarea "OKAY"
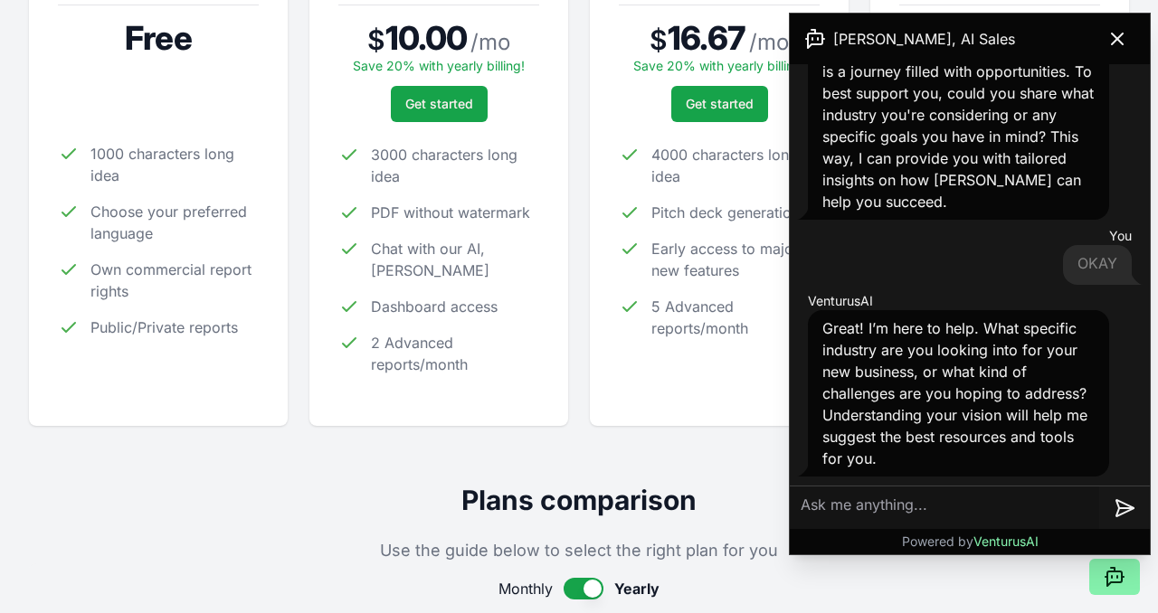
scroll to position [255, 0]
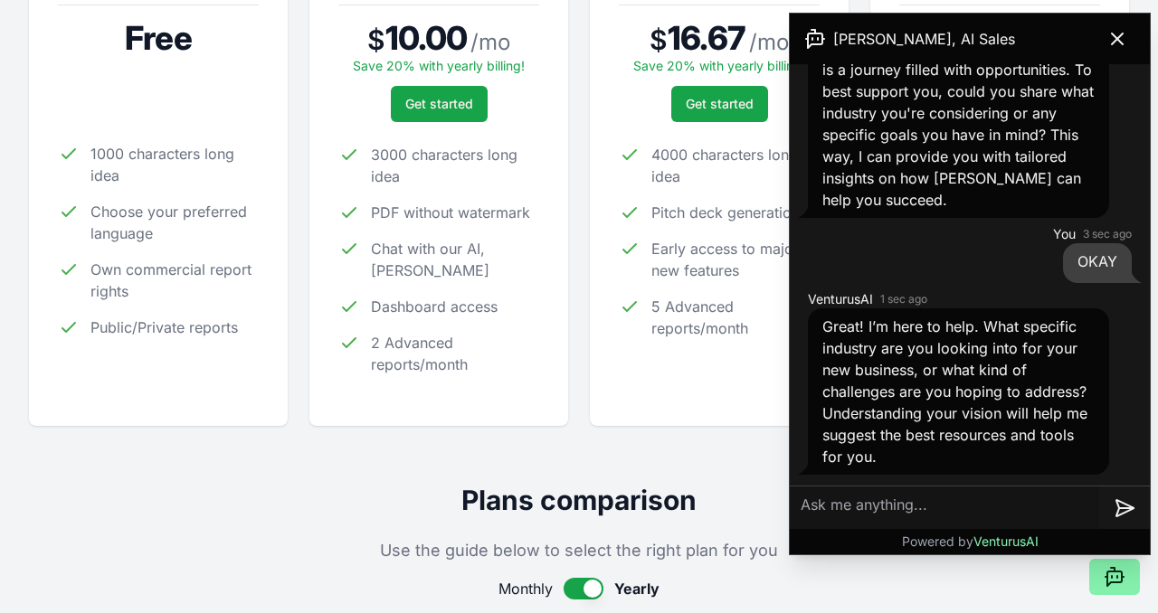
click at [965, 510] on textarea at bounding box center [944, 508] width 309 height 43
type textarea "EV AND FRIGHT"
click at [1119, 508] on icon at bounding box center [1126, 508] width 14 height 0
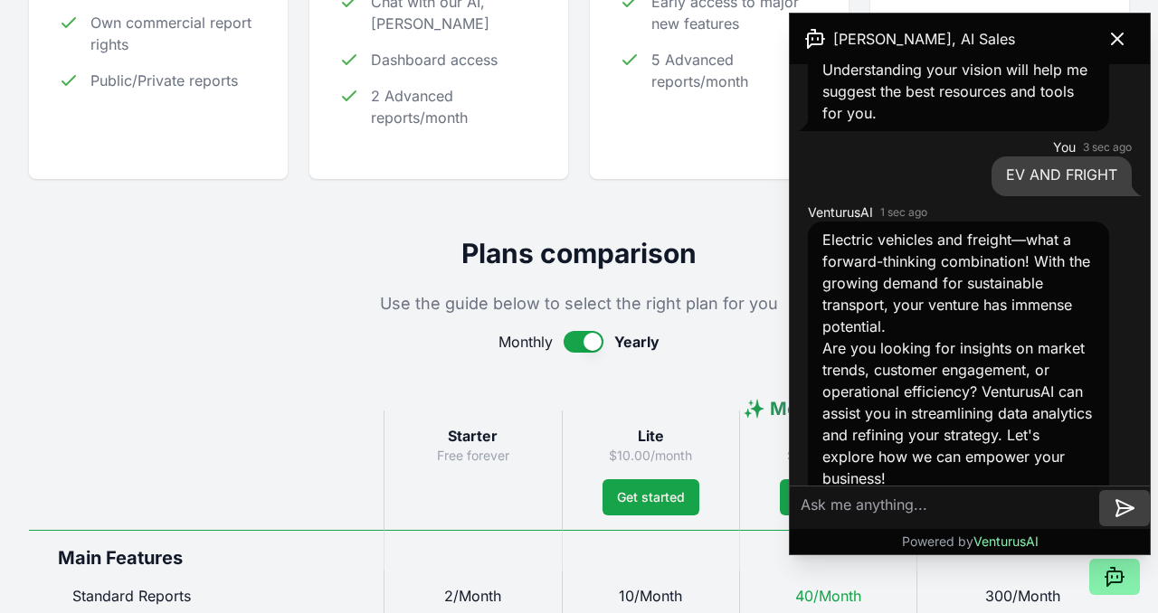
scroll to position [658, 0]
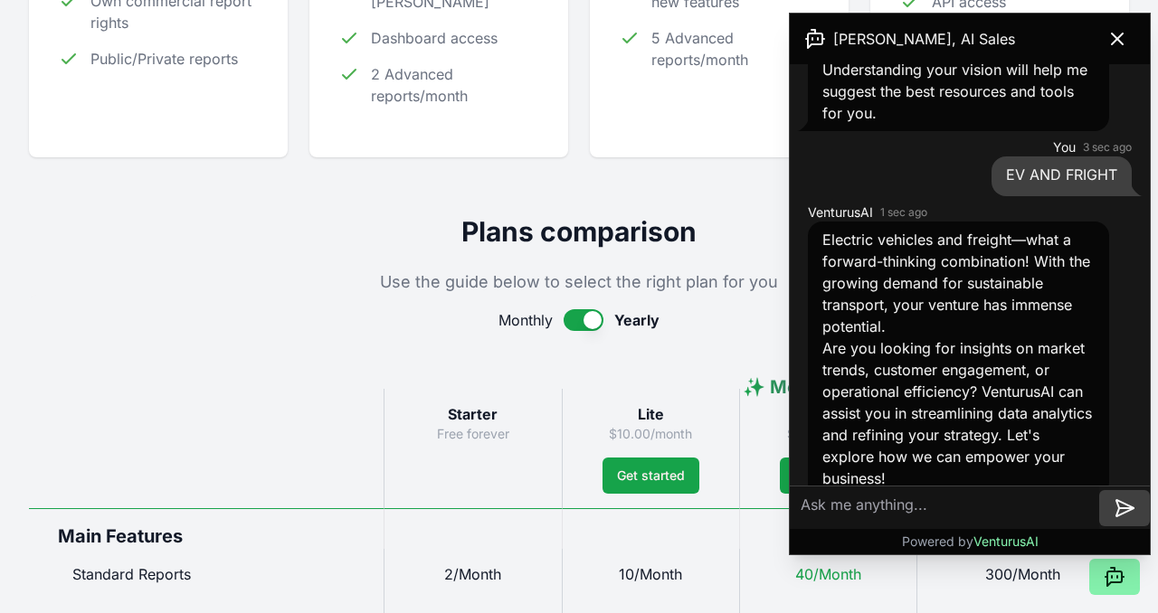
click at [925, 493] on textarea at bounding box center [944, 508] width 309 height 43
type textarea "ALLL"
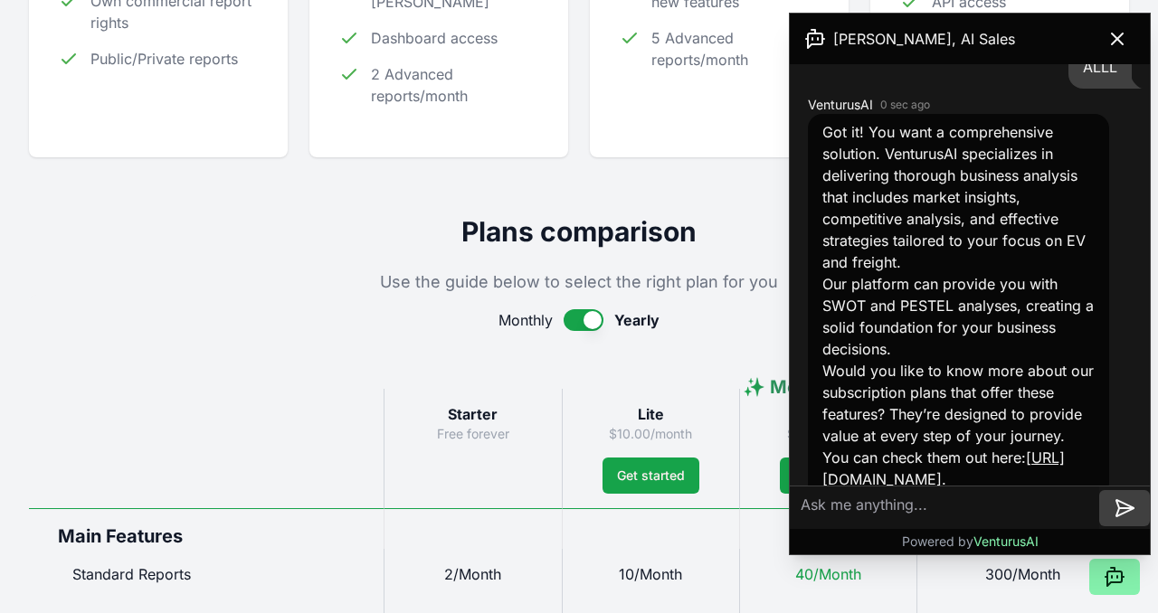
scroll to position [1073, 0]
click at [897, 461] on link "[URL][DOMAIN_NAME]" at bounding box center [943, 468] width 242 height 40
